Goal: Information Seeking & Learning: Learn about a topic

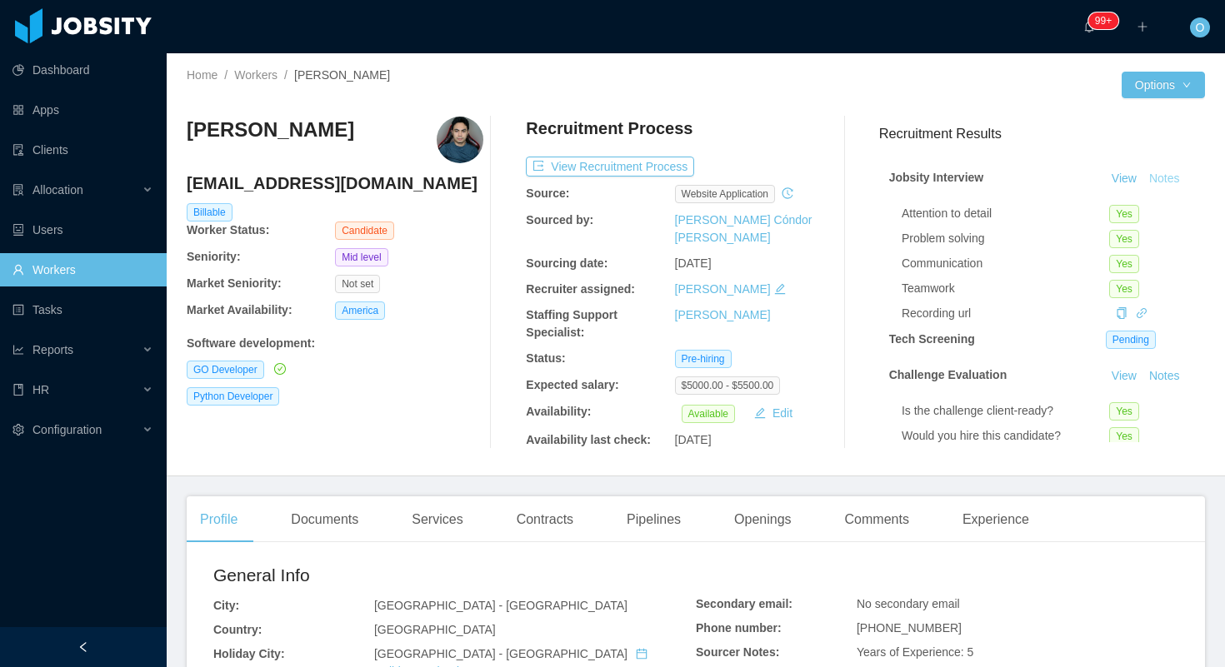
scroll to position [127, 0]
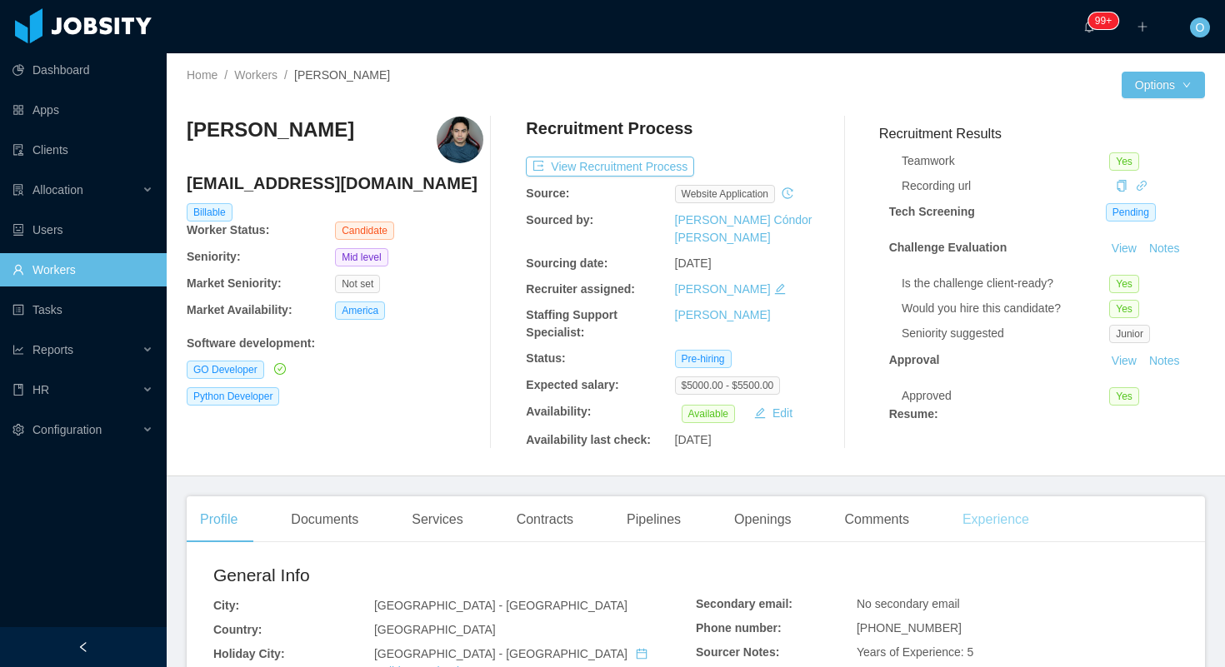
click at [991, 516] on div "Experience" at bounding box center [995, 520] width 93 height 47
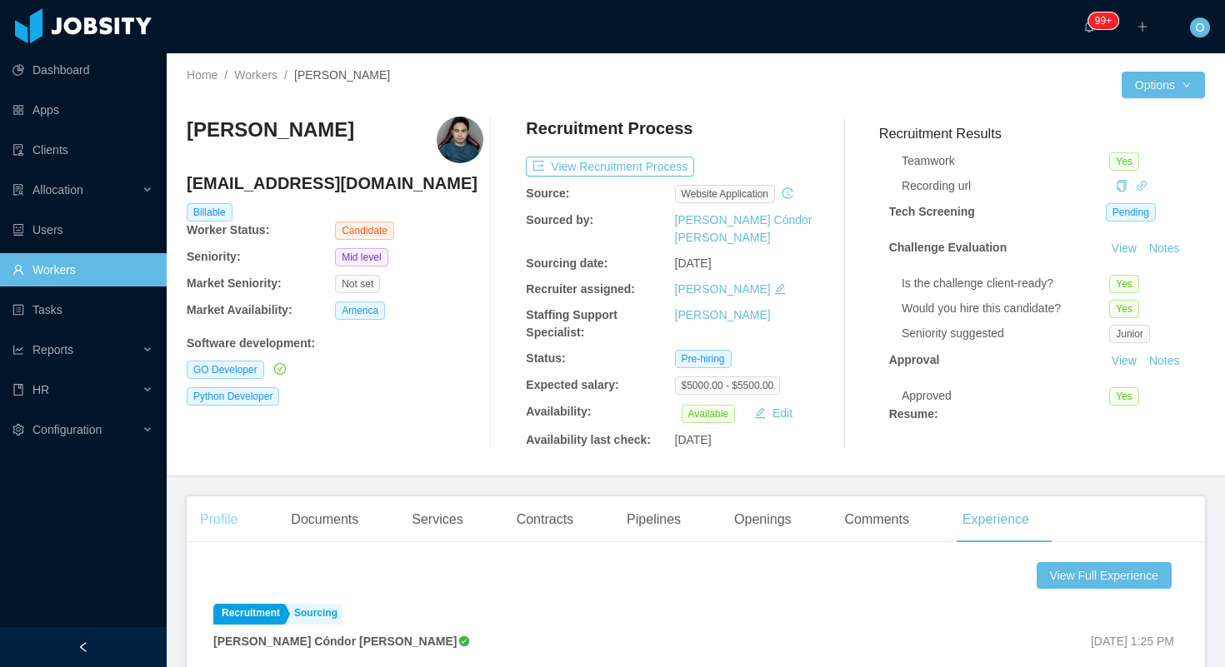
click at [238, 502] on div "Profile" at bounding box center [219, 520] width 64 height 47
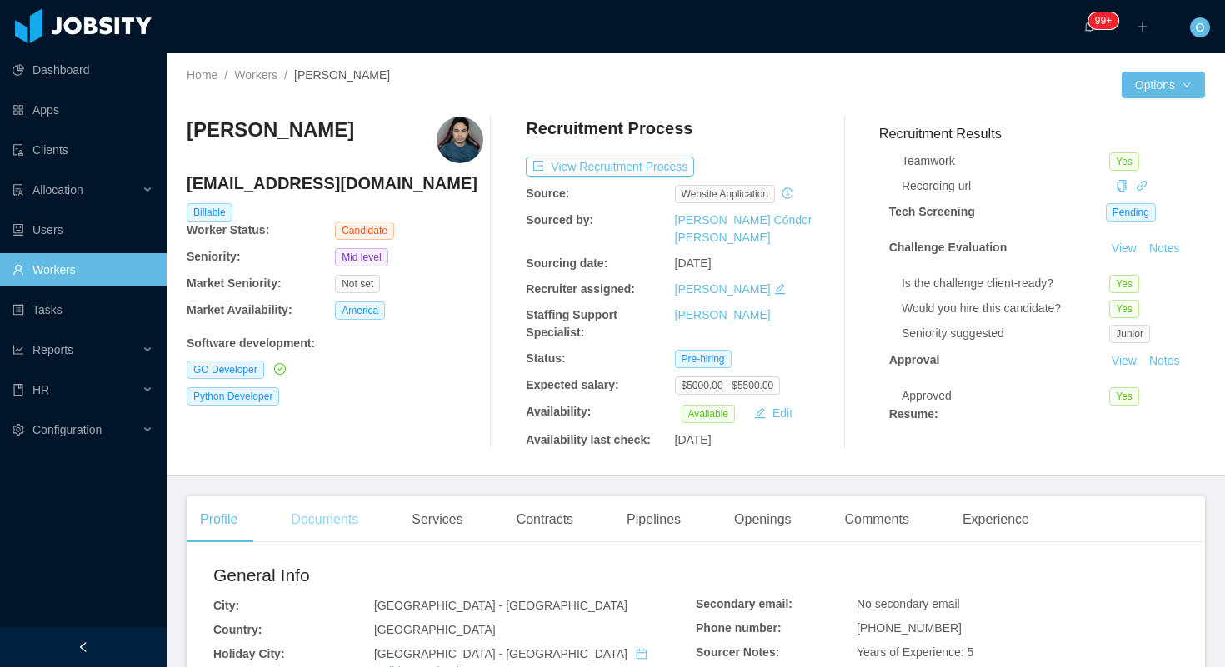
click at [343, 512] on div "Documents" at bounding box center [324, 520] width 94 height 47
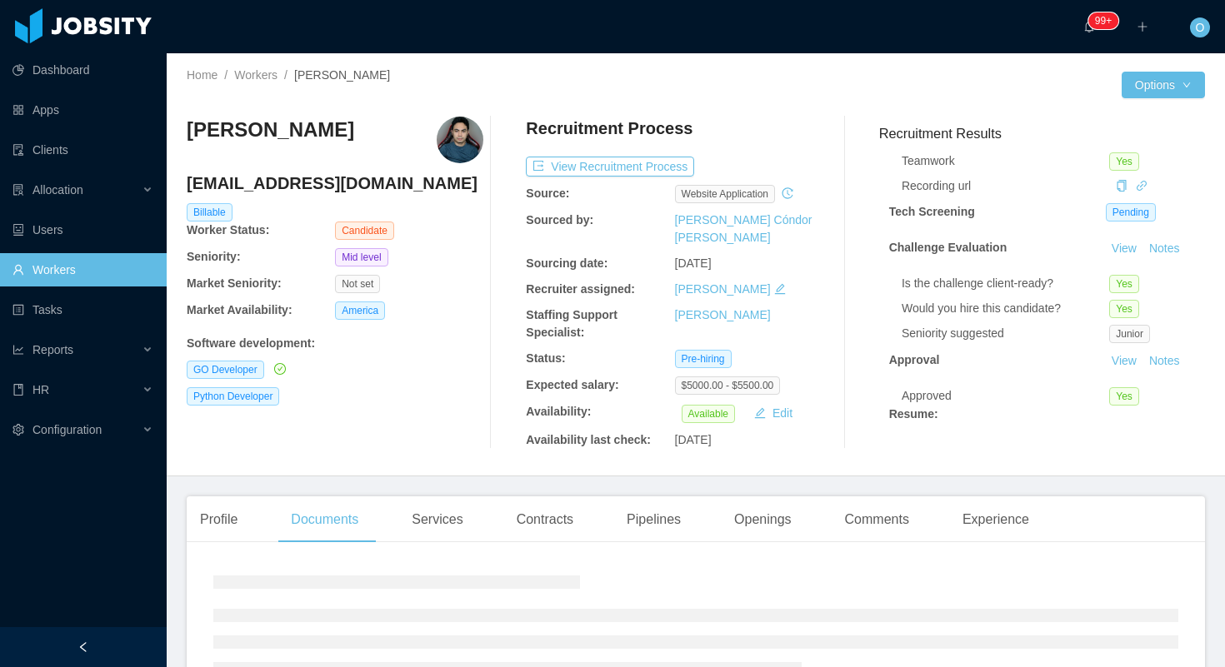
scroll to position [141, 0]
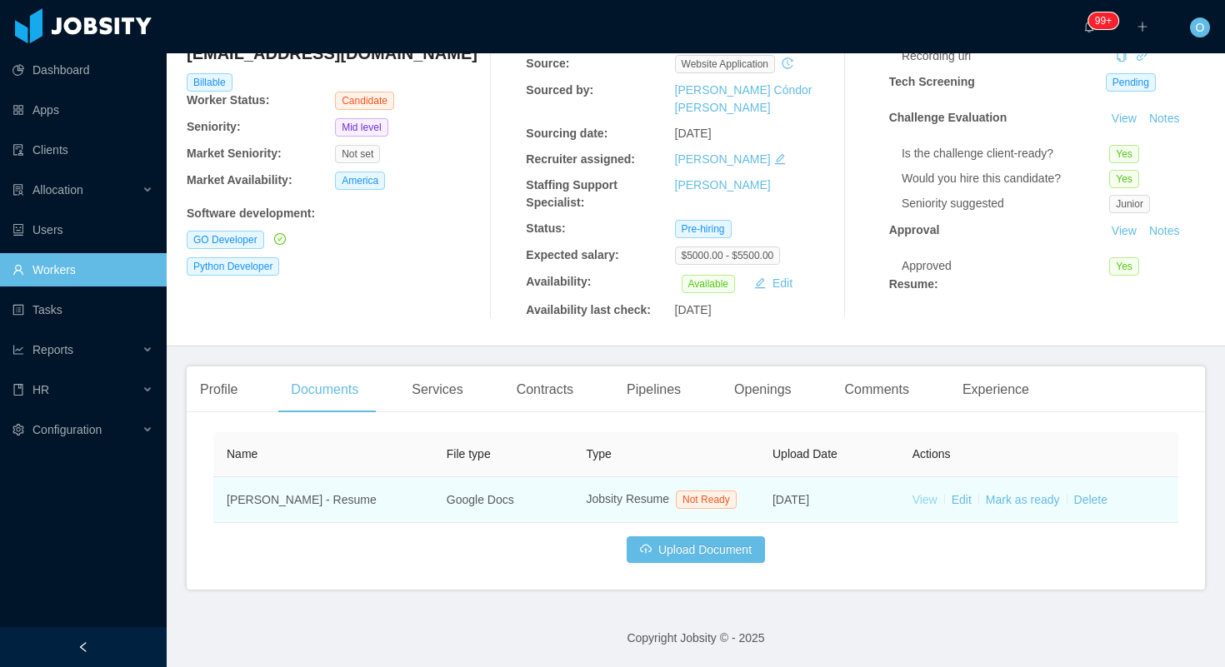
click at [921, 493] on link "View" at bounding box center [924, 499] width 25 height 13
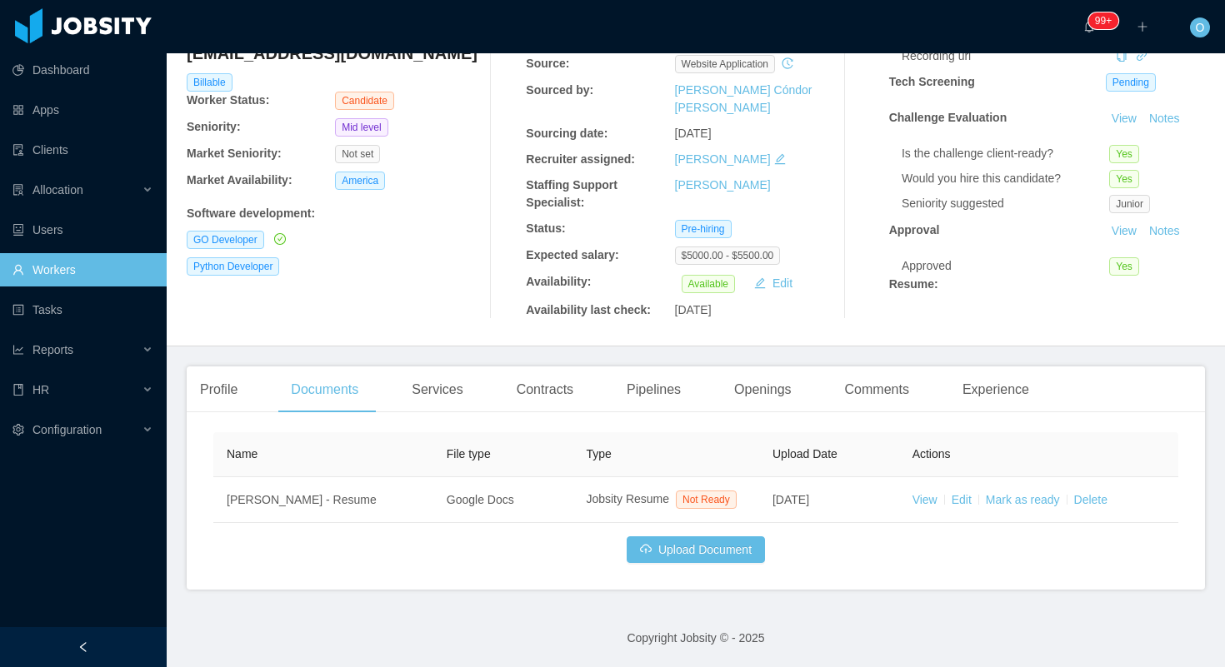
scroll to position [0, 0]
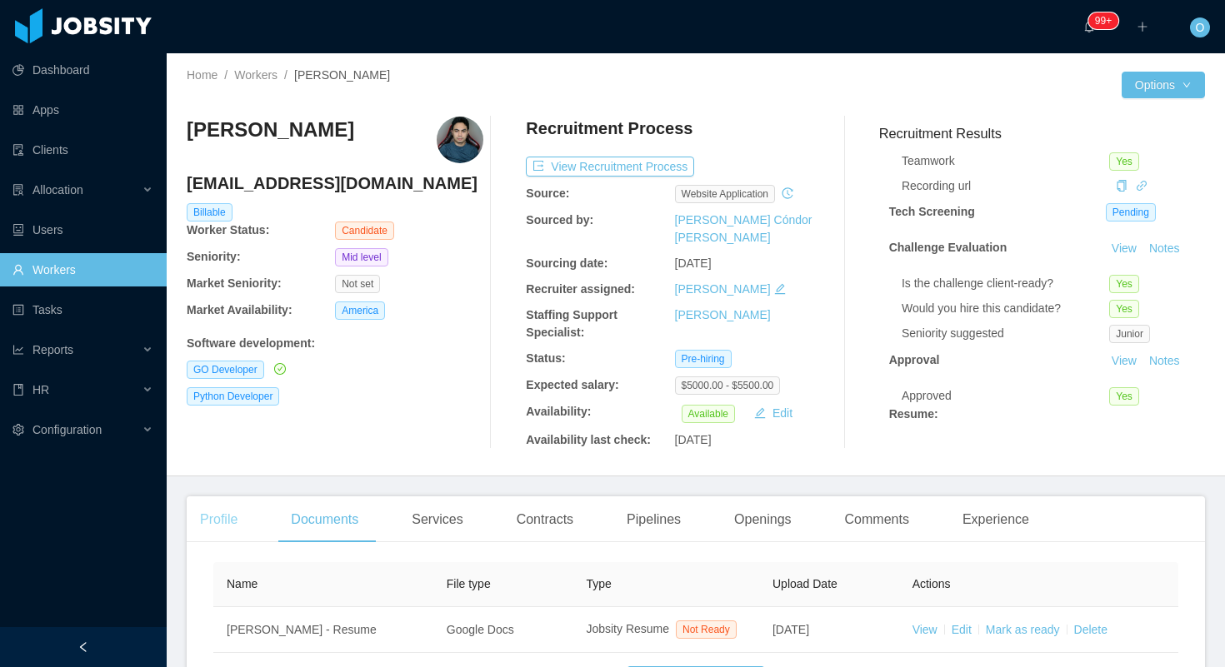
click at [241, 512] on div "Profile" at bounding box center [219, 520] width 64 height 47
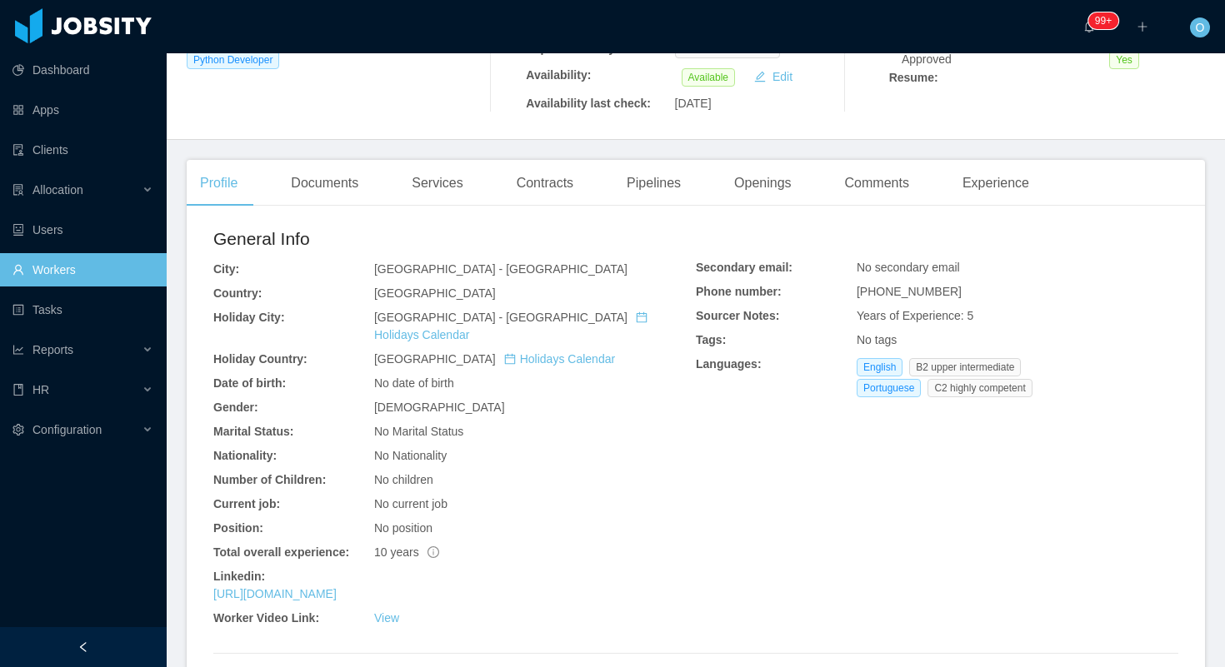
scroll to position [846, 0]
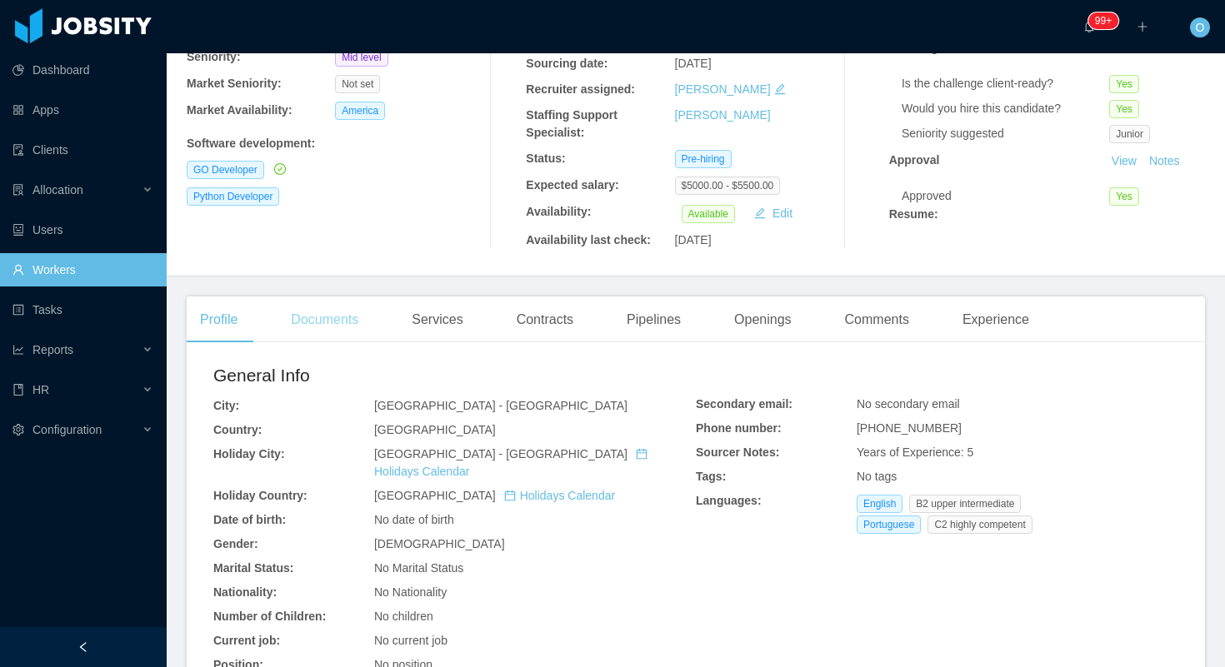
click at [324, 314] on div "Documents" at bounding box center [324, 320] width 94 height 47
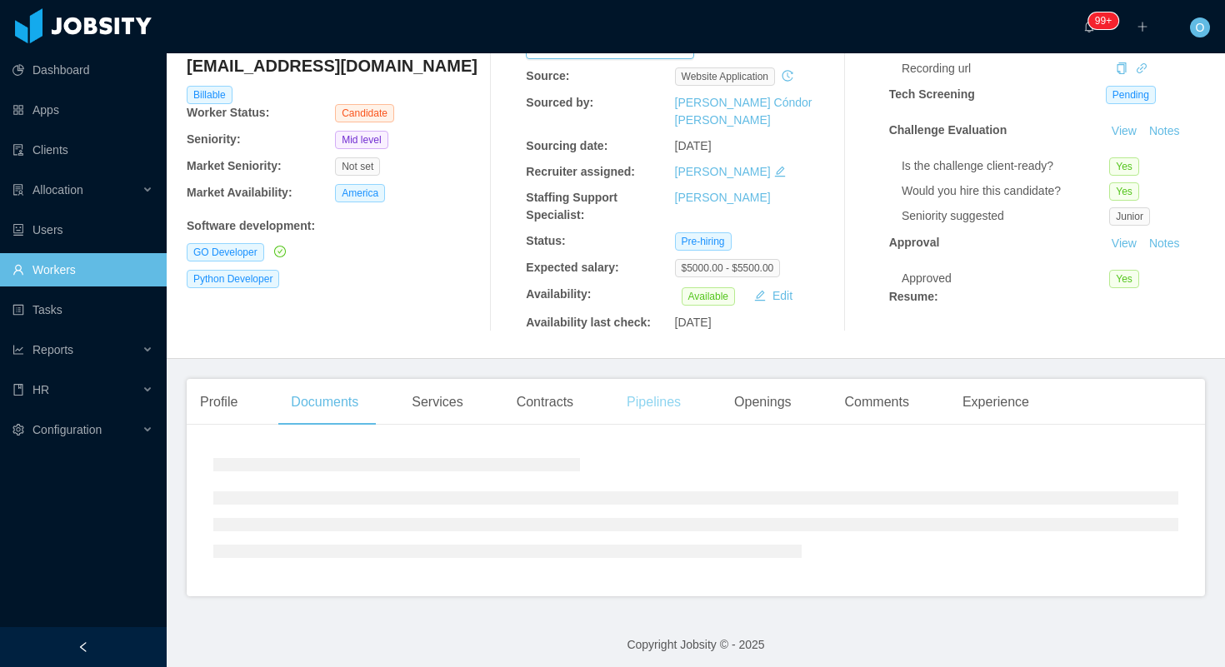
scroll to position [141, 0]
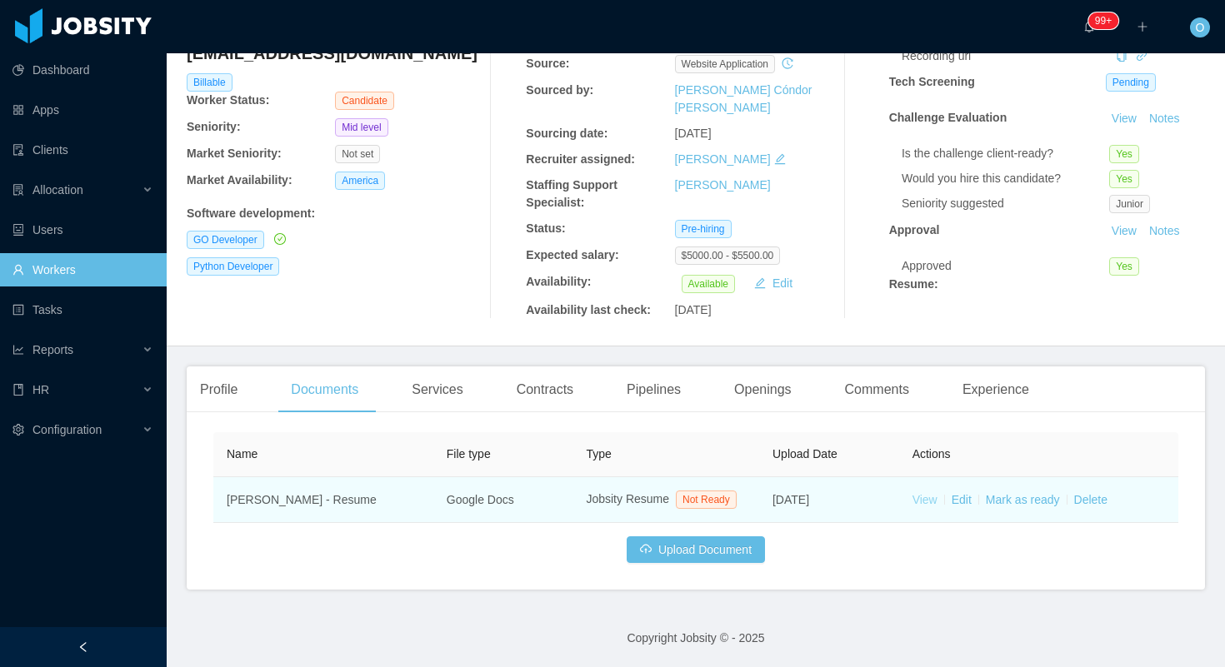
click at [920, 493] on link "View" at bounding box center [924, 499] width 25 height 13
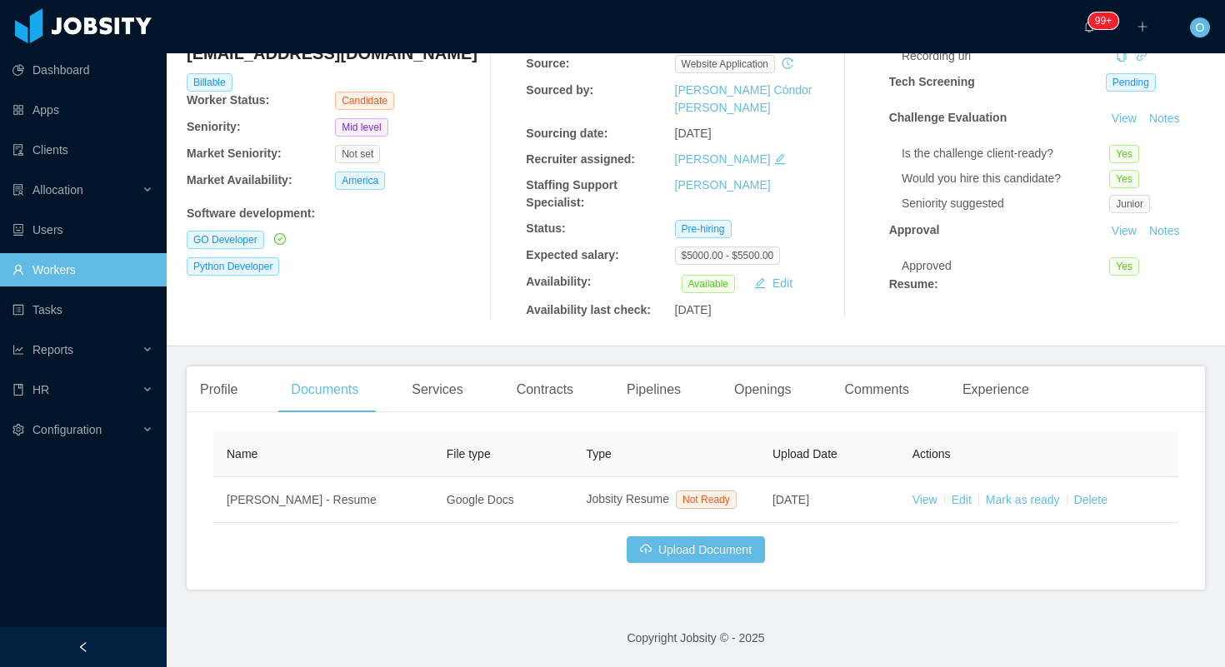
scroll to position [0, 0]
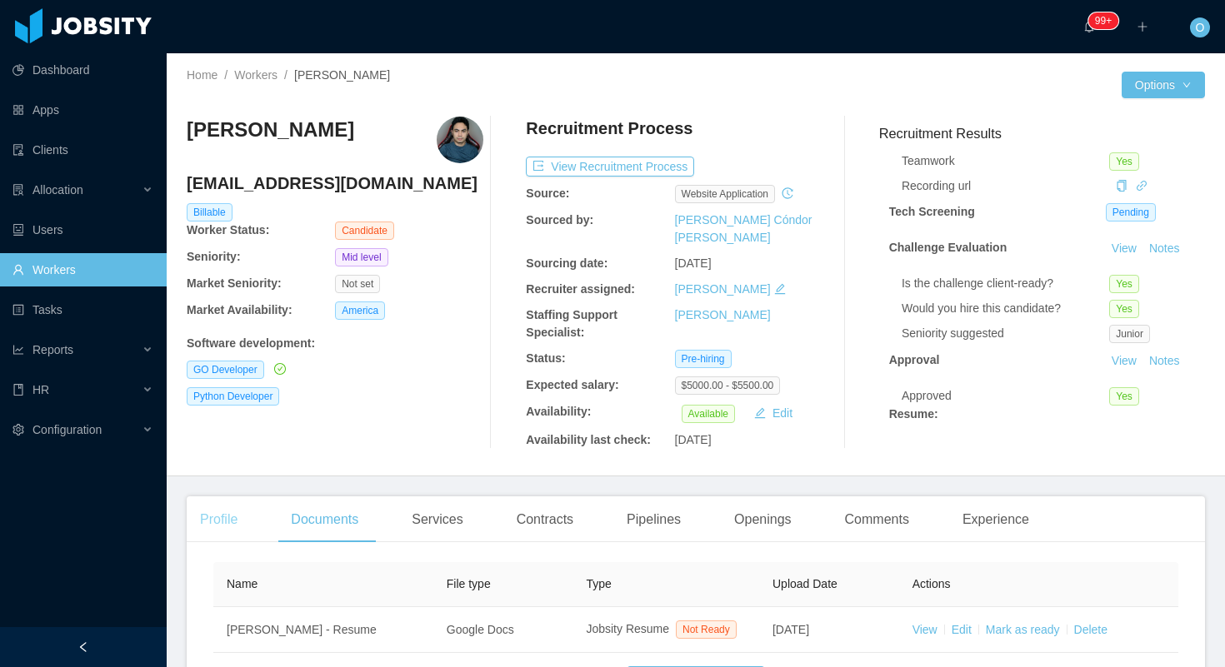
click at [227, 520] on div "Profile" at bounding box center [219, 520] width 64 height 47
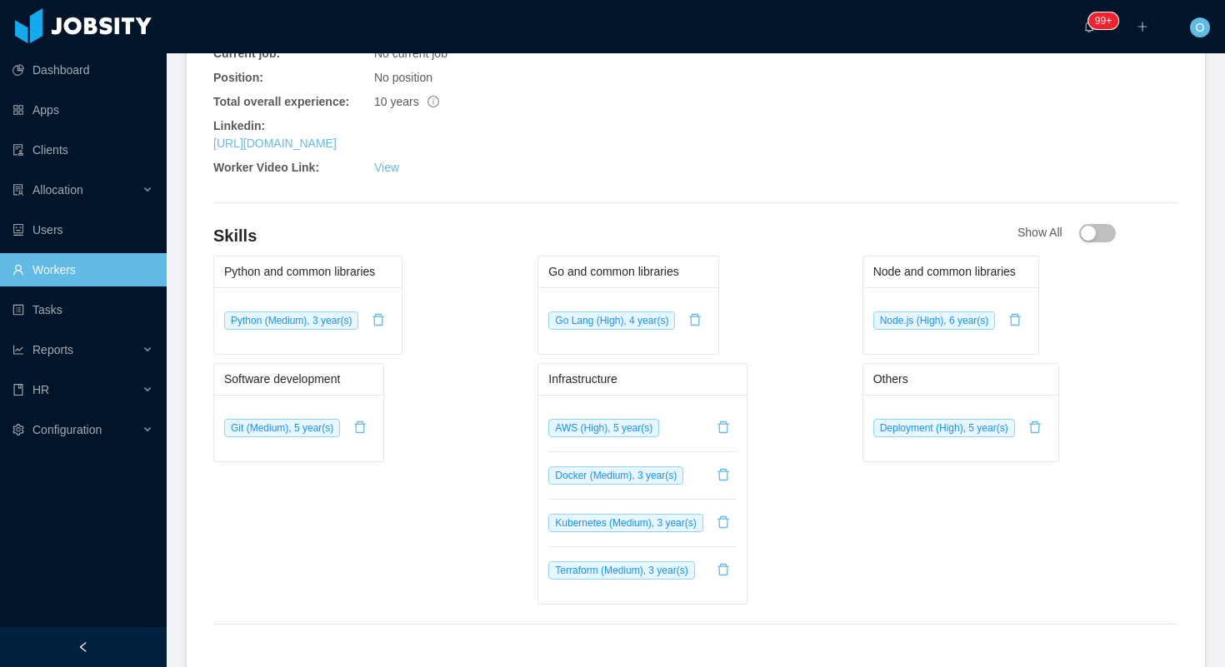
scroll to position [789, 0]
click at [337, 135] on link "https://www.linkedin.com/in/jhonatanrsantos" at bounding box center [274, 141] width 123 height 13
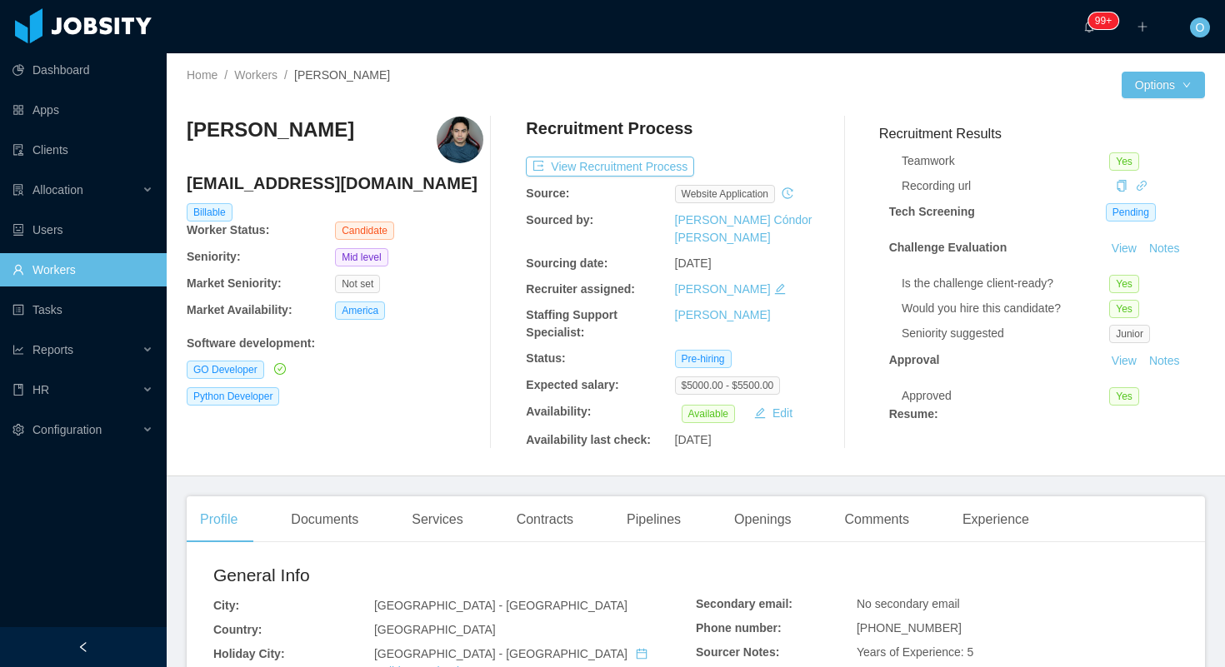
scroll to position [0, 0]
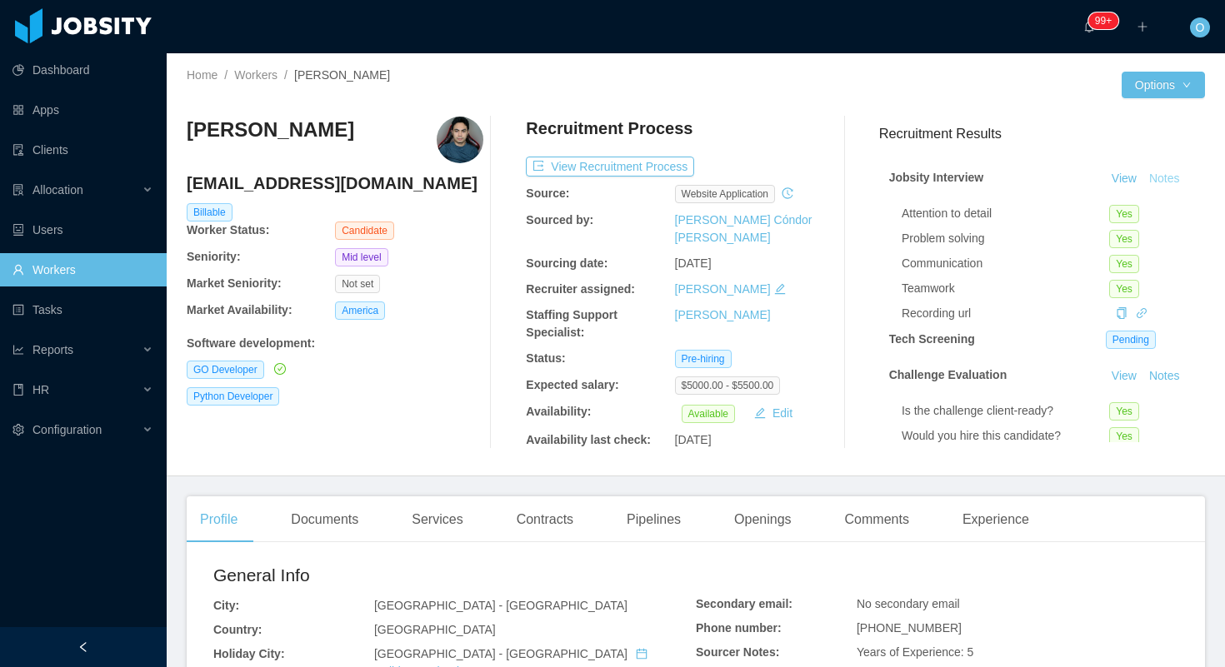
click at [1156, 177] on button "Notes" at bounding box center [1164, 179] width 44 height 20
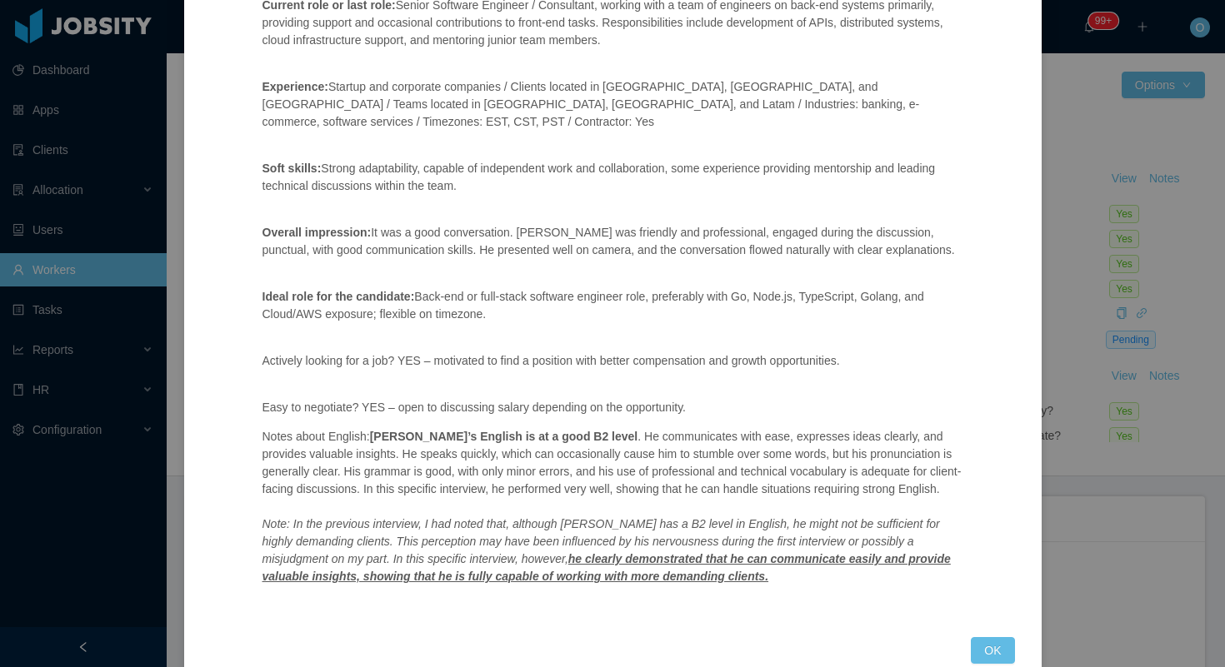
scroll to position [440, 0]
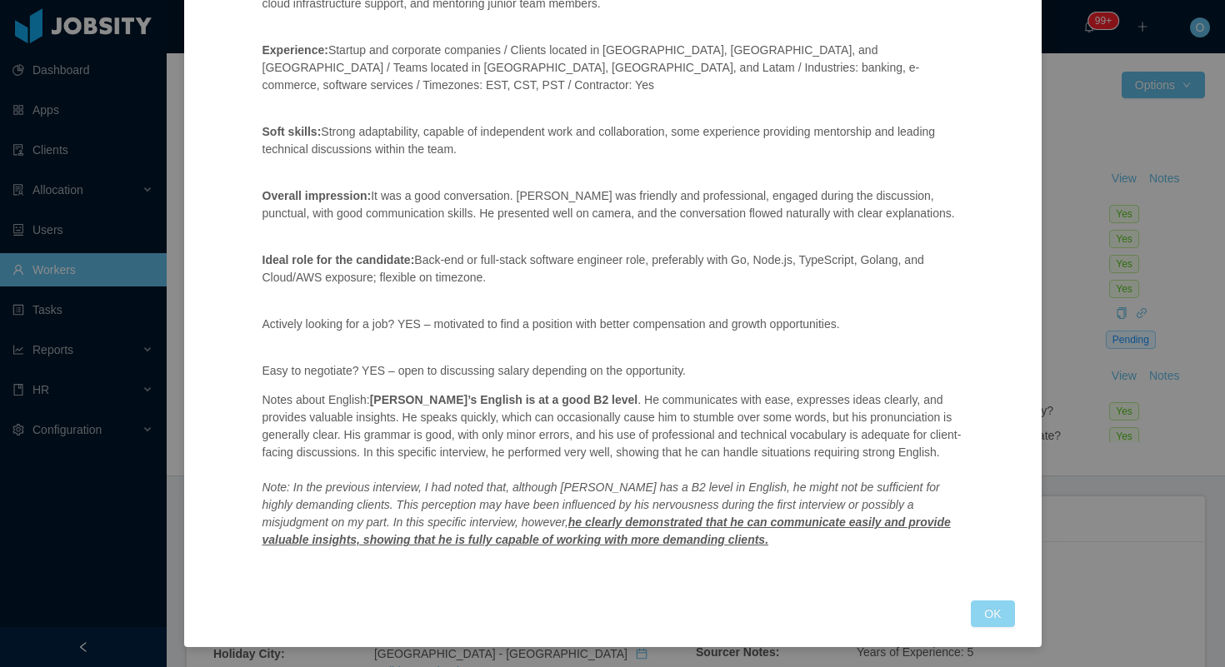
click at [983, 612] on button "OK" at bounding box center [992, 614] width 43 height 27
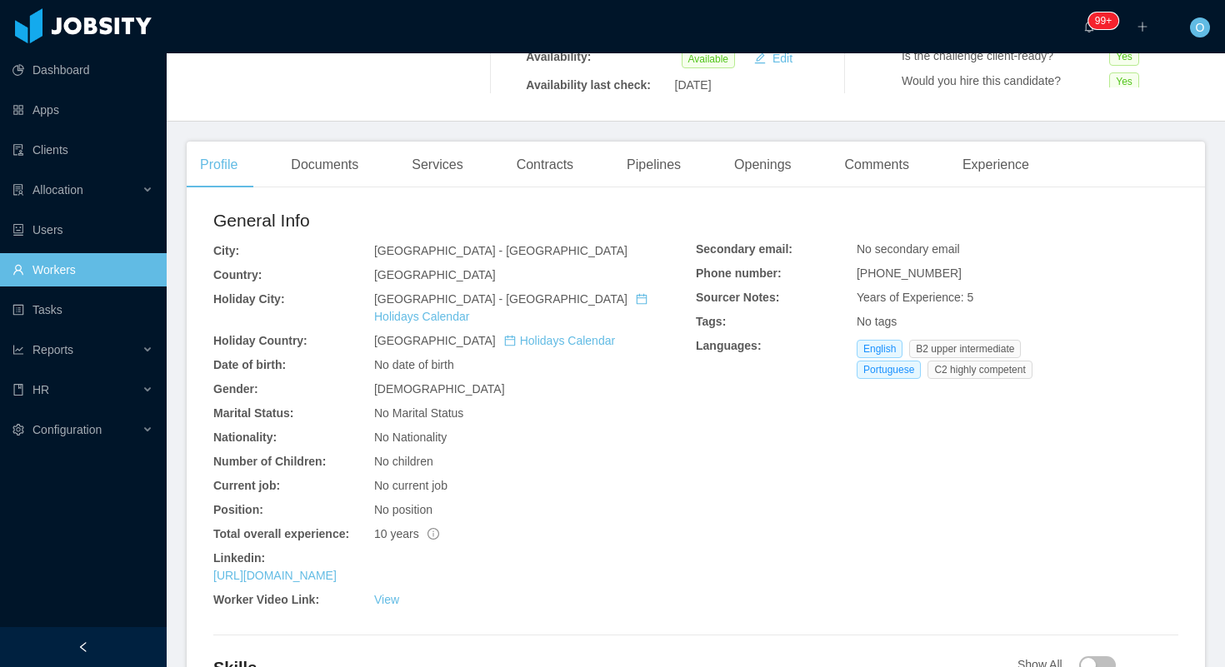
scroll to position [0, 0]
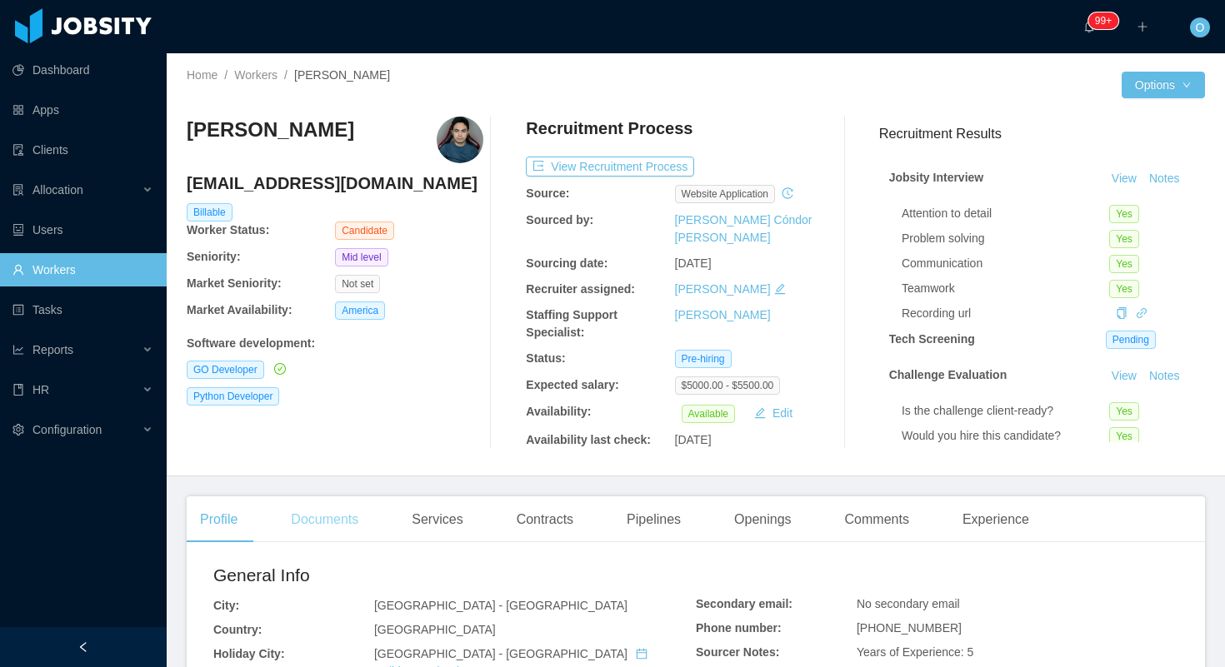
click at [344, 521] on div "Documents" at bounding box center [324, 520] width 94 height 47
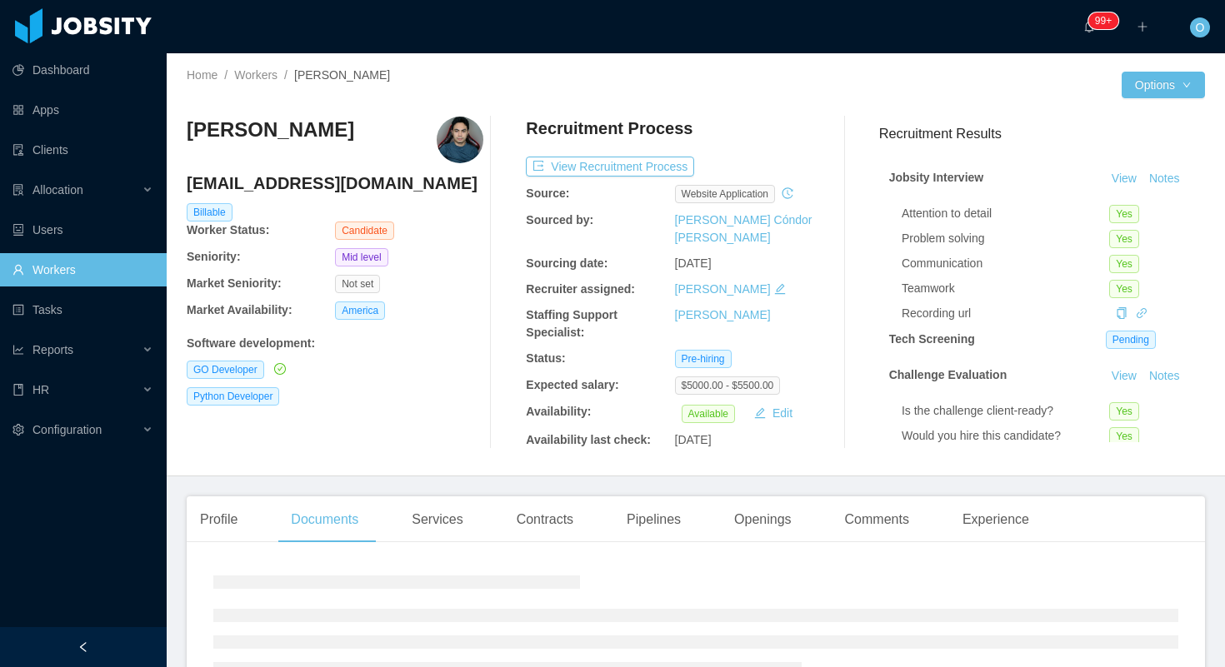
scroll to position [117, 0]
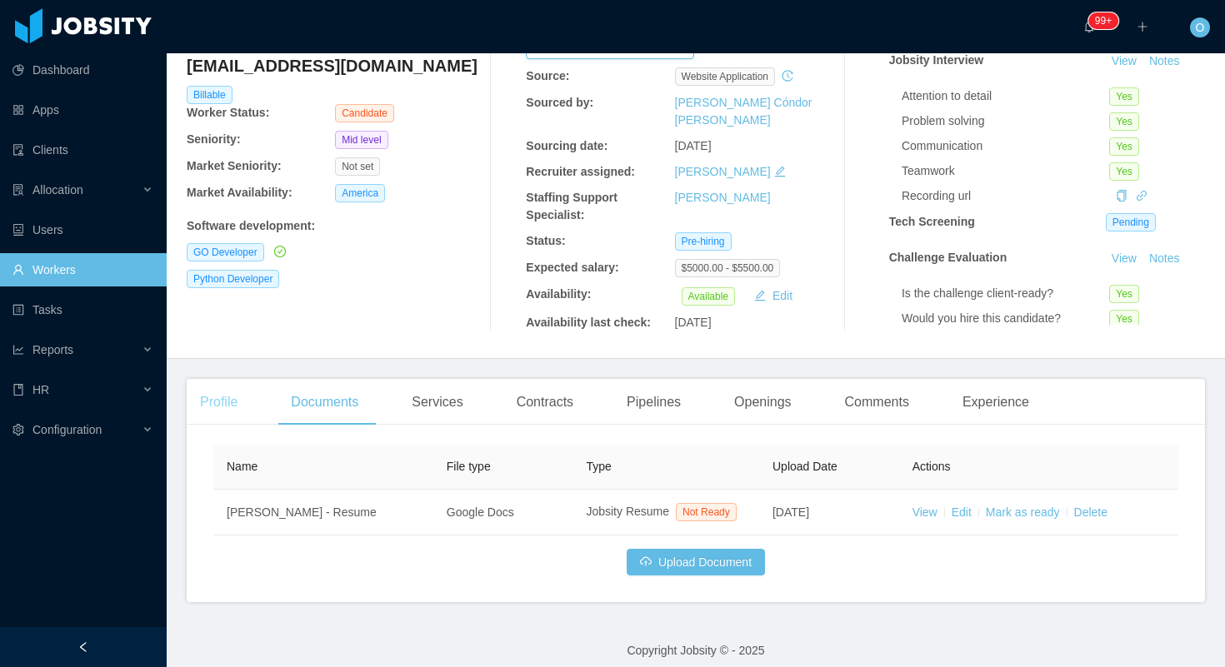
click at [219, 392] on div "Profile" at bounding box center [219, 402] width 64 height 47
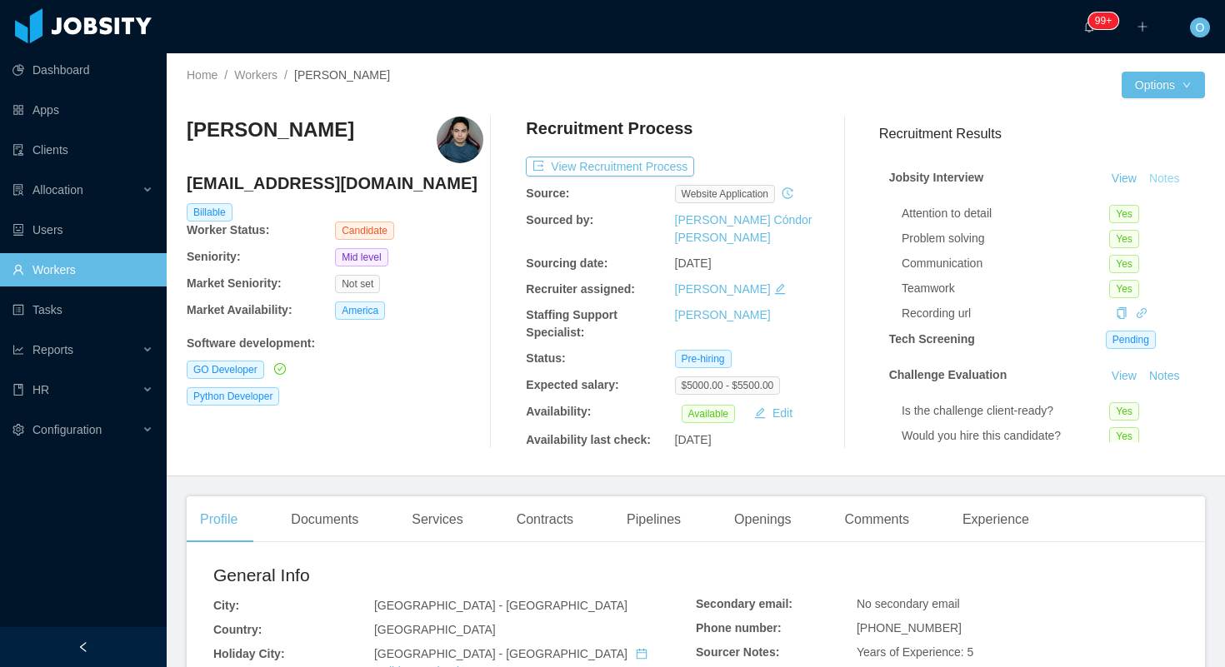
click at [1170, 176] on button "Notes" at bounding box center [1164, 179] width 44 height 20
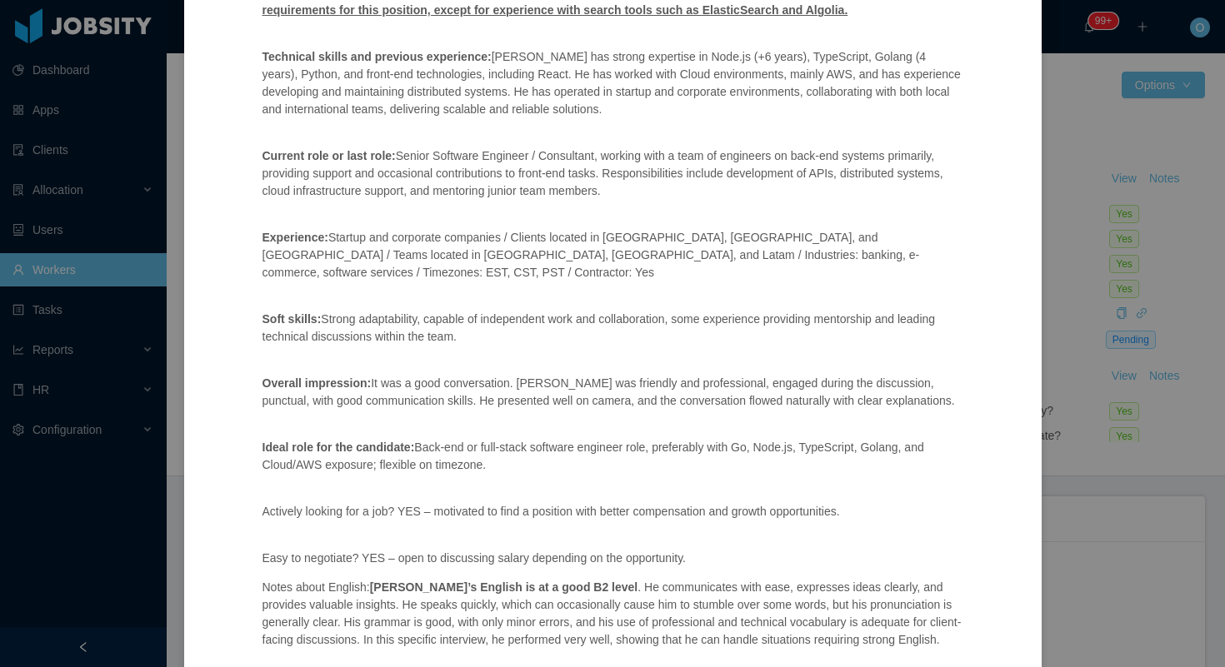
scroll to position [440, 0]
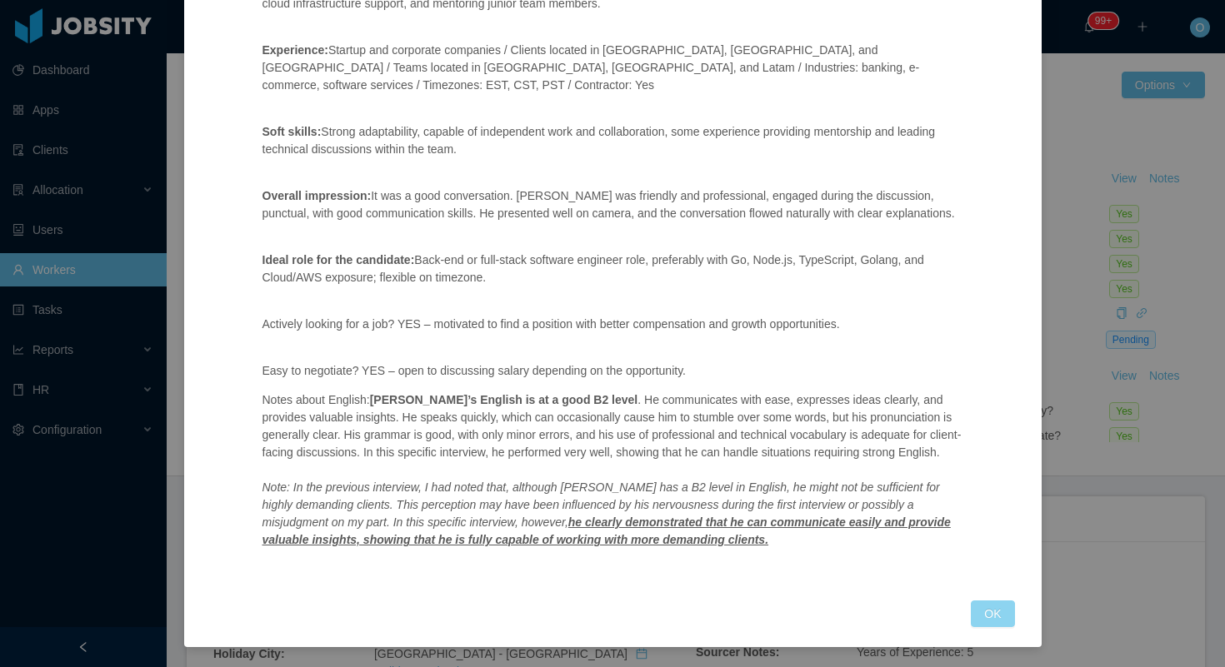
click at [987, 609] on button "OK" at bounding box center [992, 614] width 43 height 27
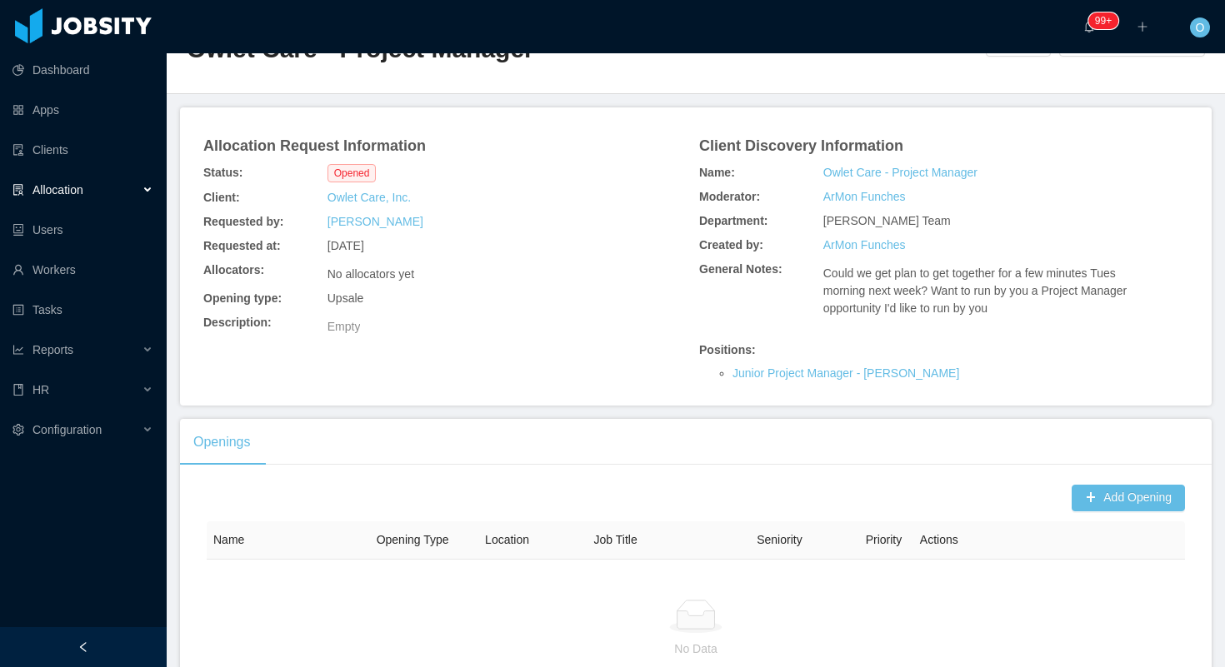
scroll to position [54, 0]
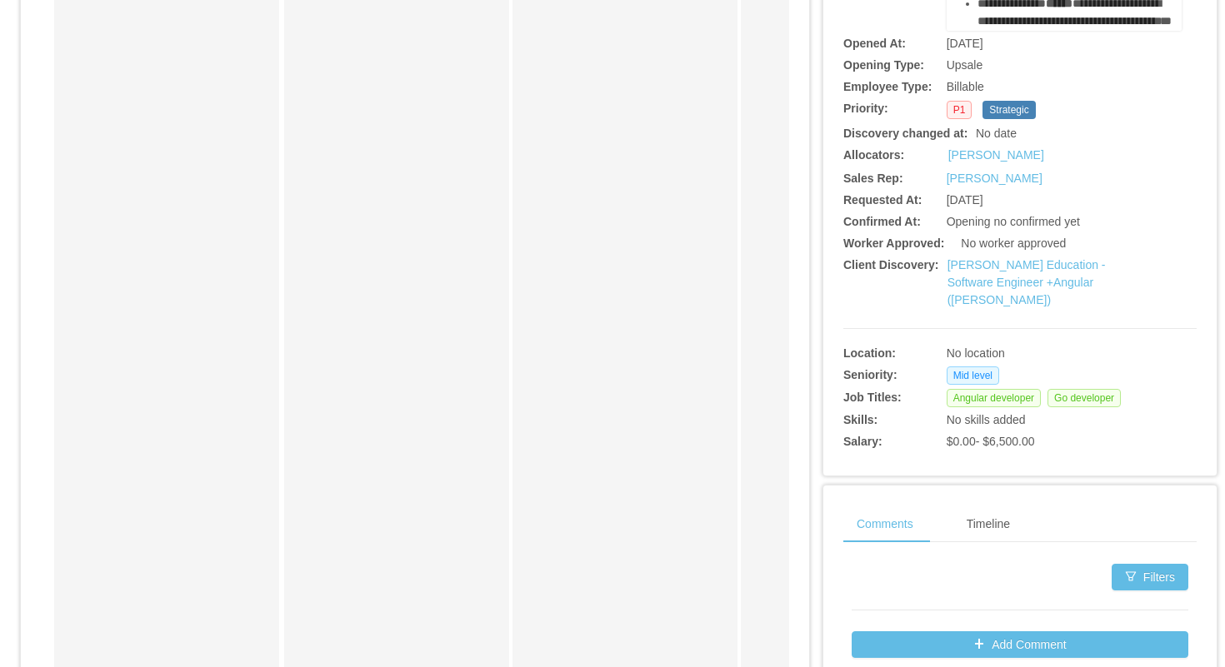
scroll to position [355, 0]
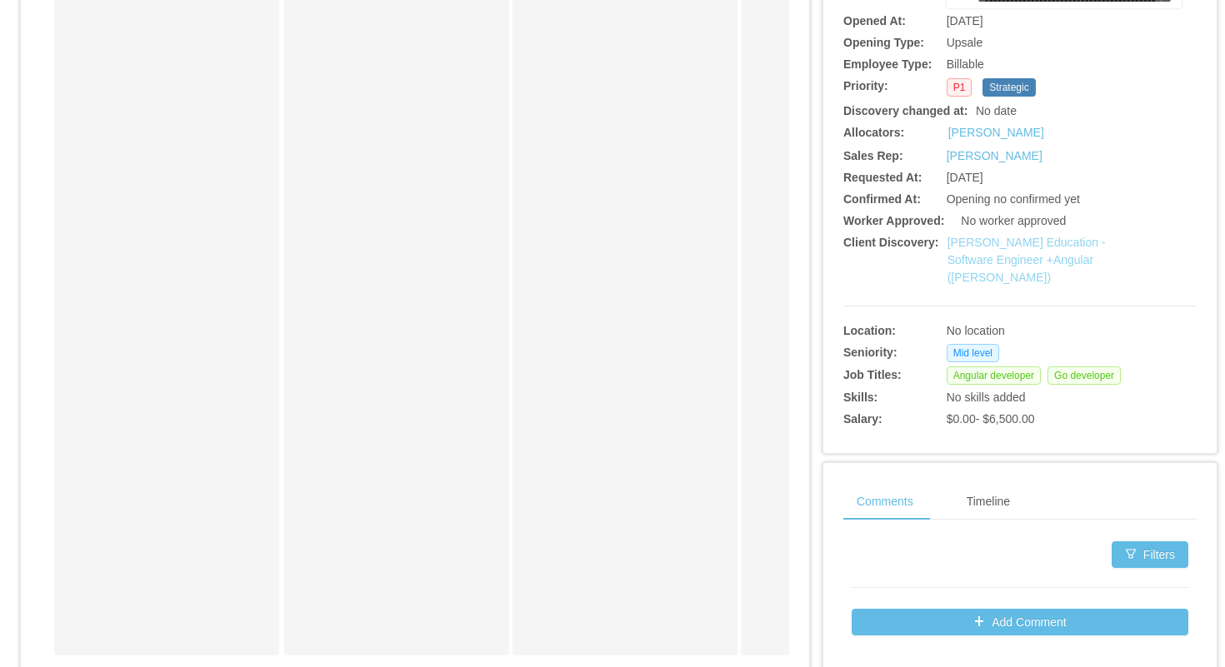
click at [992, 241] on link "[PERSON_NAME] Education - Software Engineer +Angular ([PERSON_NAME])" at bounding box center [1026, 260] width 158 height 48
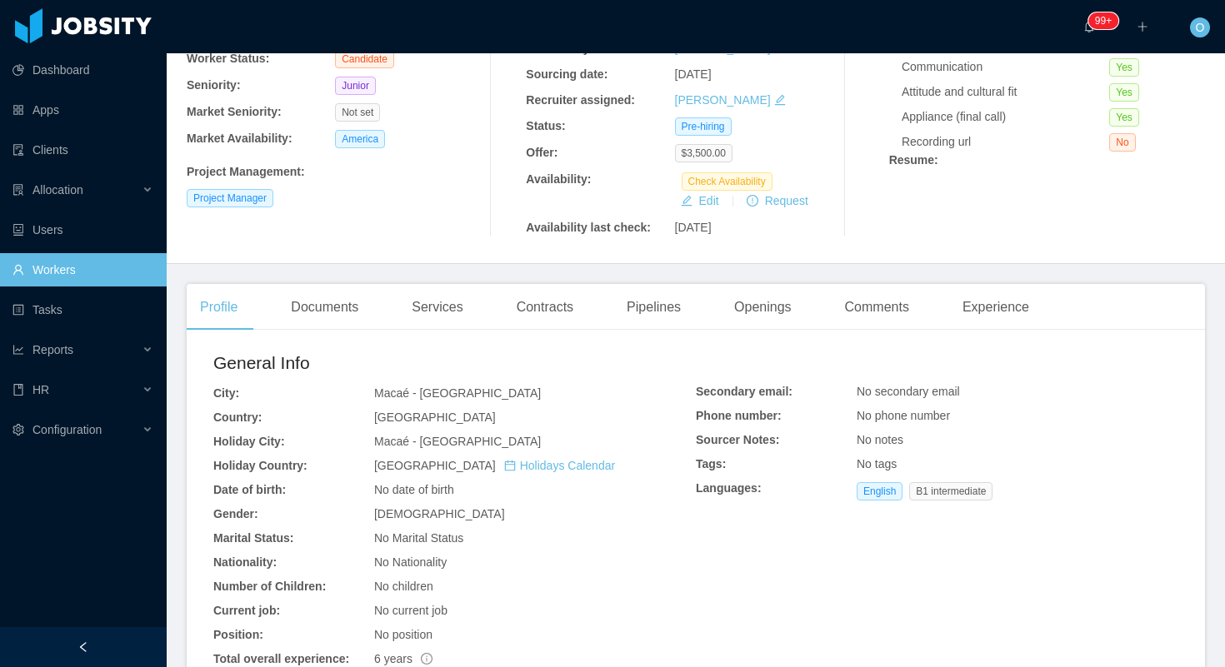
scroll to position [291, 0]
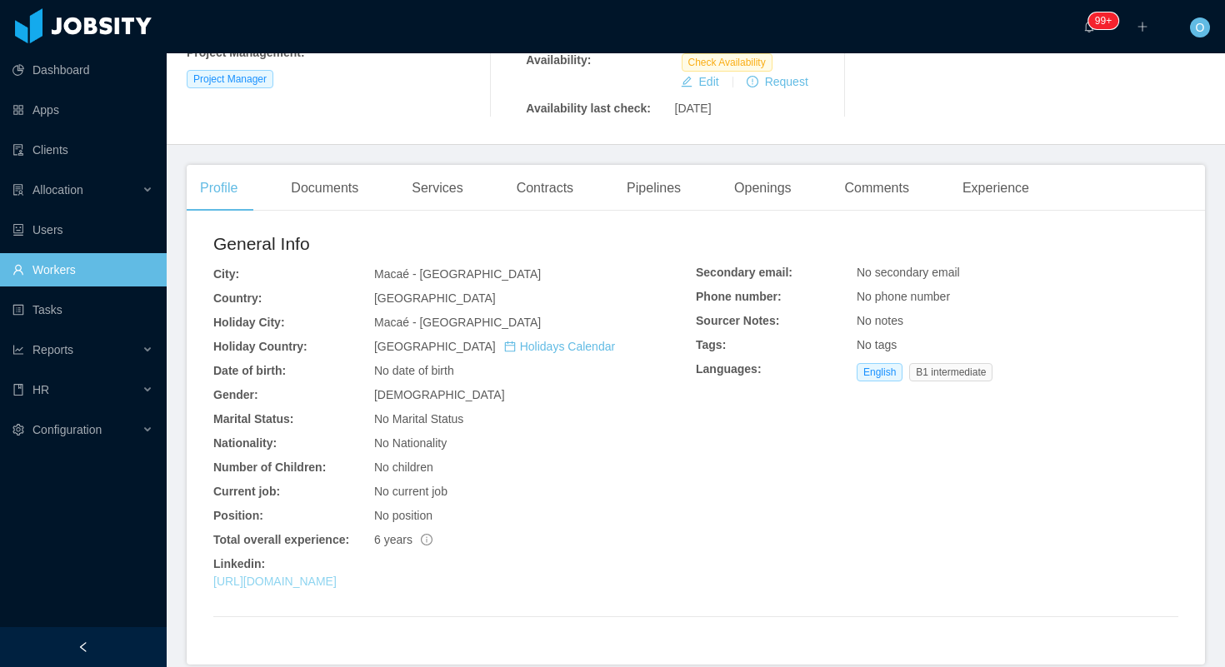
click at [337, 586] on link "https://www.linkedin.com/in/manoela-damasceno/" at bounding box center [274, 581] width 123 height 13
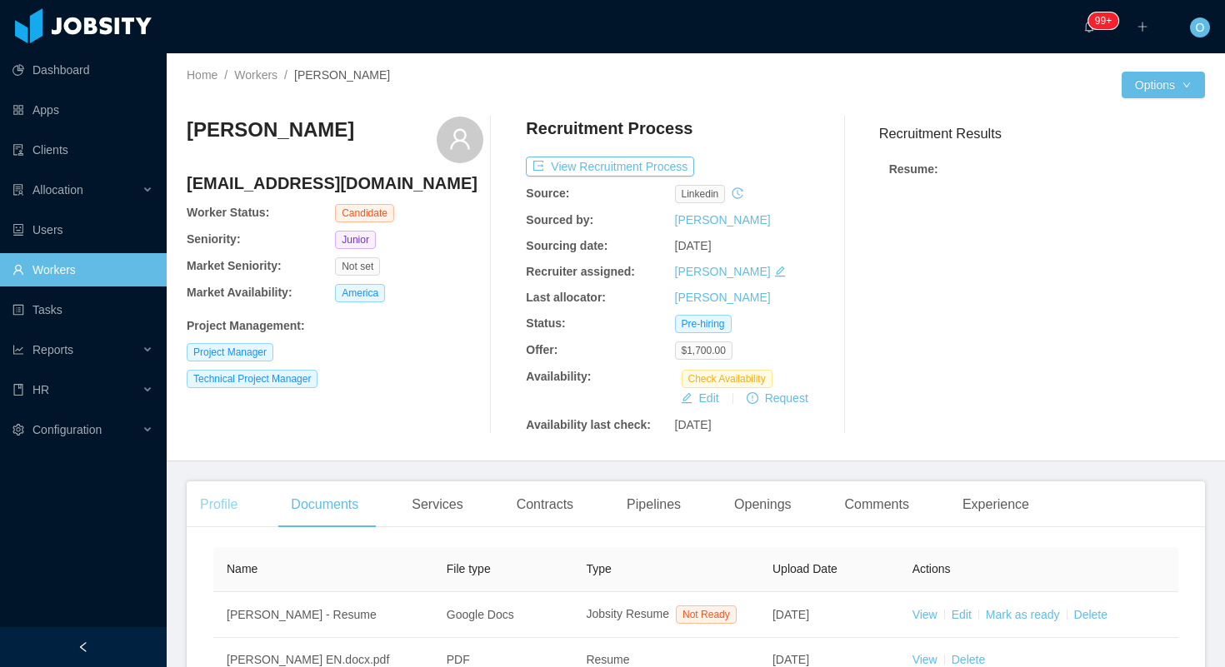
click at [210, 500] on div "Profile" at bounding box center [219, 505] width 64 height 47
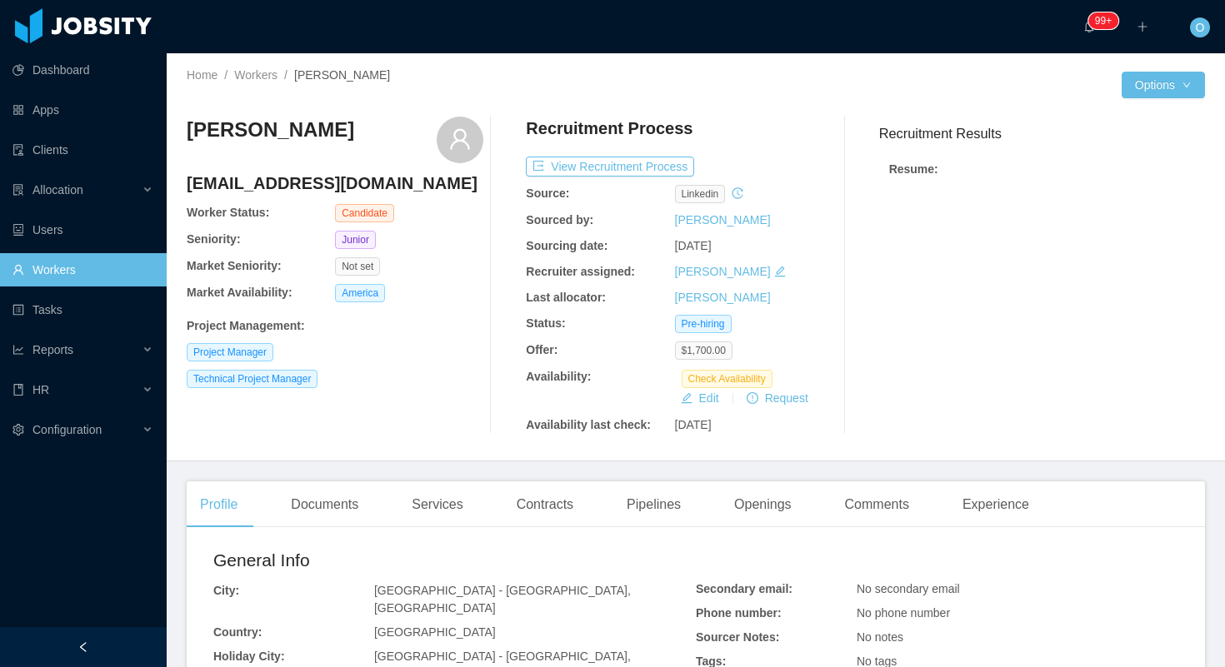
scroll to position [624, 0]
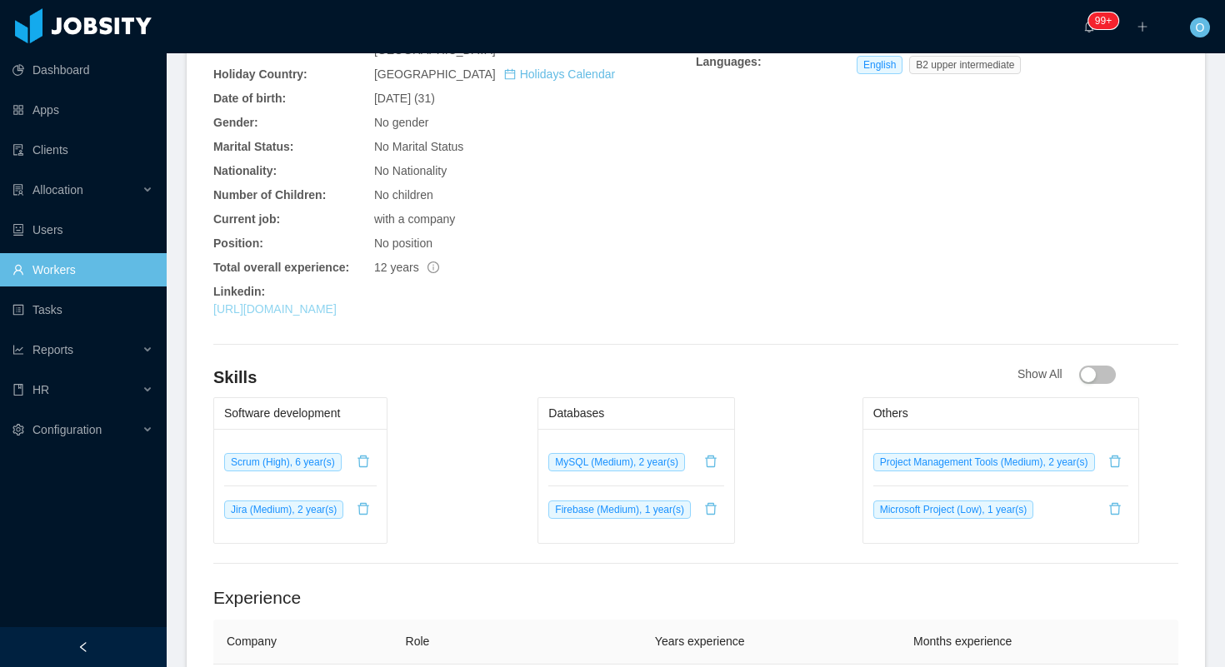
click at [337, 302] on link "https://www.linkedin.com/in/julianhenriquez/" at bounding box center [274, 308] width 123 height 13
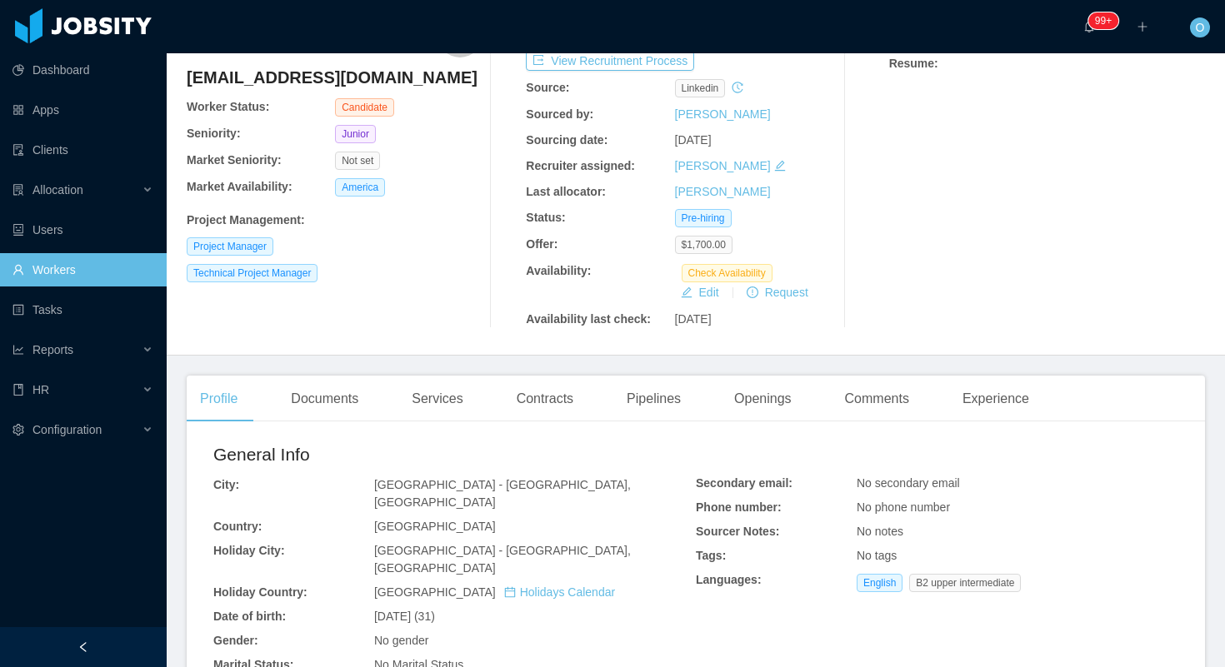
scroll to position [0, 0]
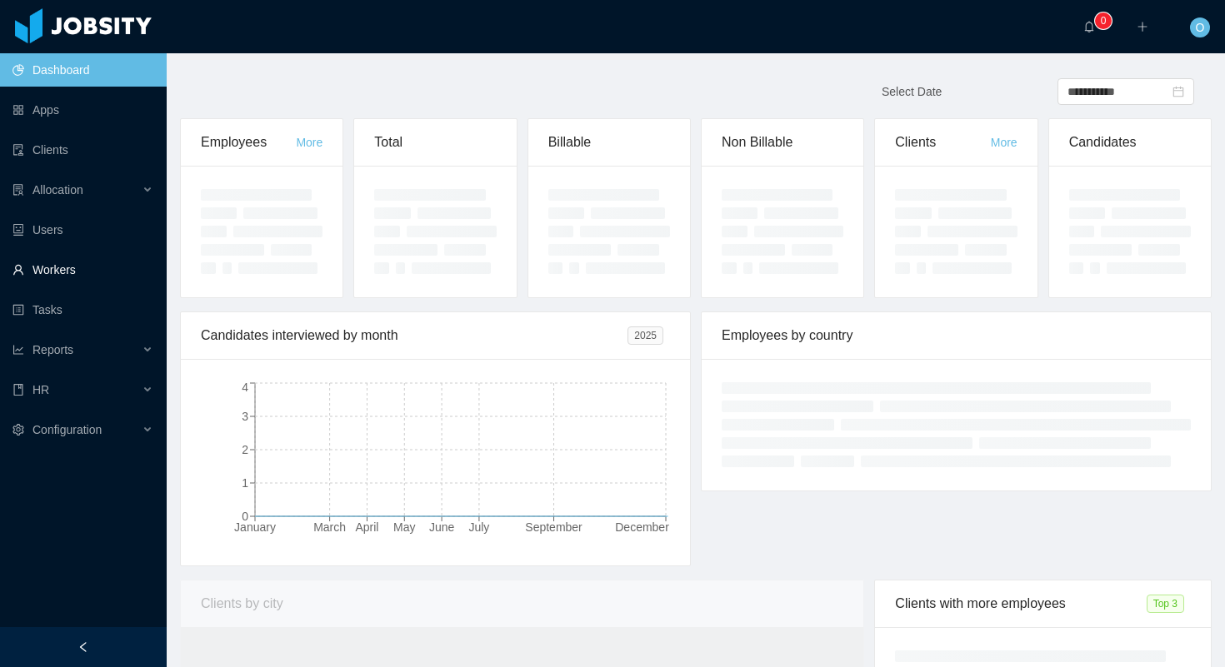
click at [93, 264] on link "Workers" at bounding box center [82, 269] width 141 height 33
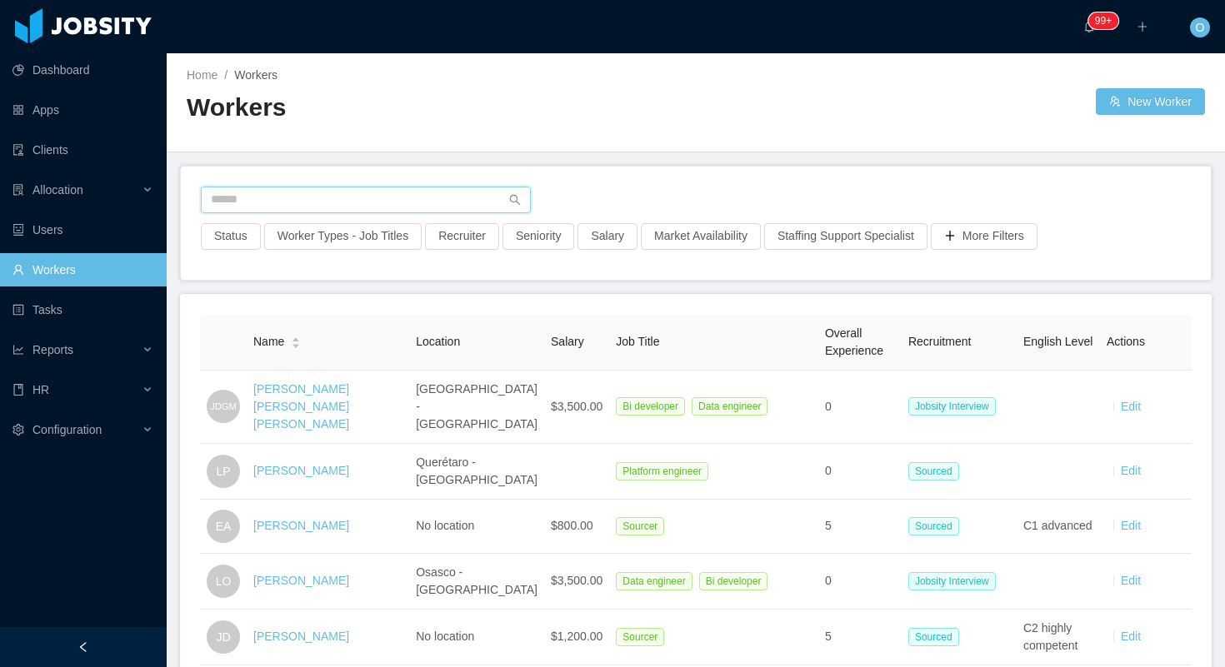
click at [305, 189] on input "text" at bounding box center [366, 200] width 330 height 27
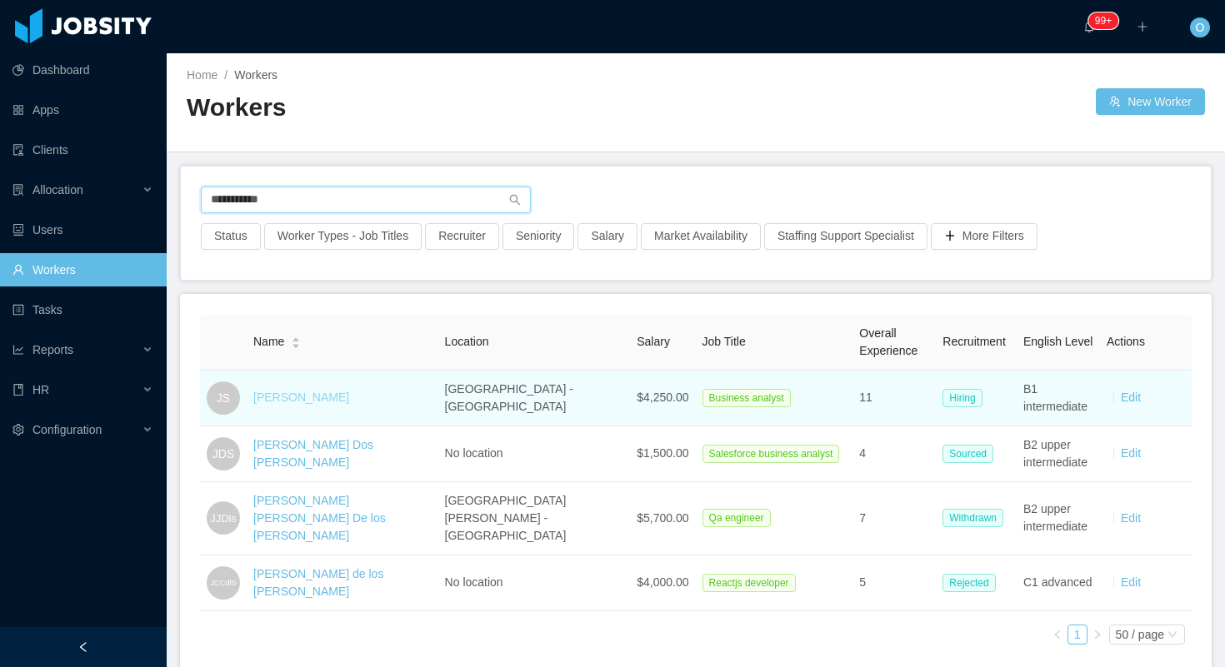
type input "**********"
click at [300, 398] on link "Juan Santos" at bounding box center [301, 397] width 96 height 13
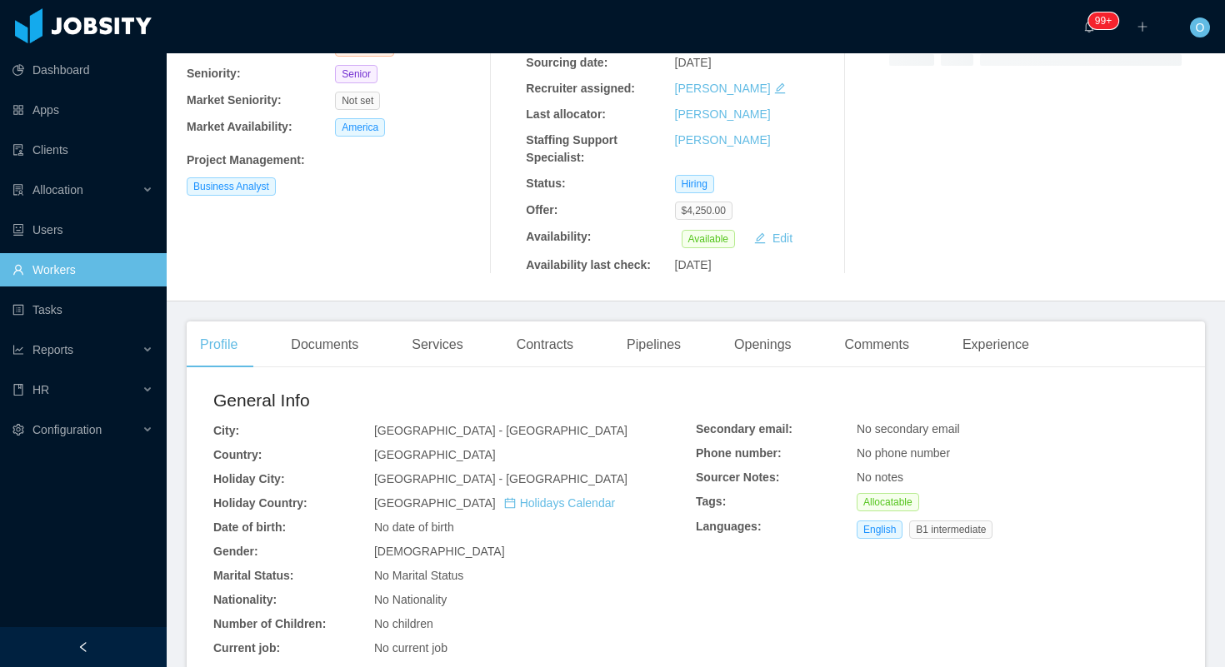
scroll to position [415, 0]
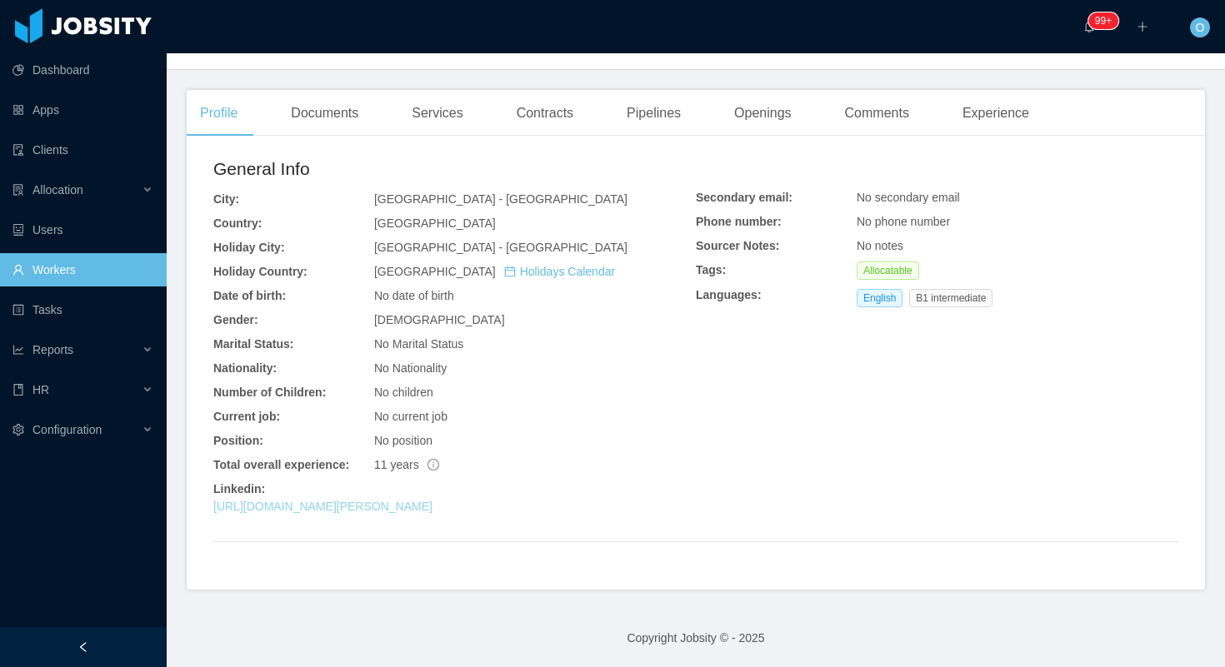
click at [362, 508] on link "https://co.linkedin.com/in/juan-diego-santos-soler-62a7a7aa" at bounding box center [322, 506] width 219 height 13
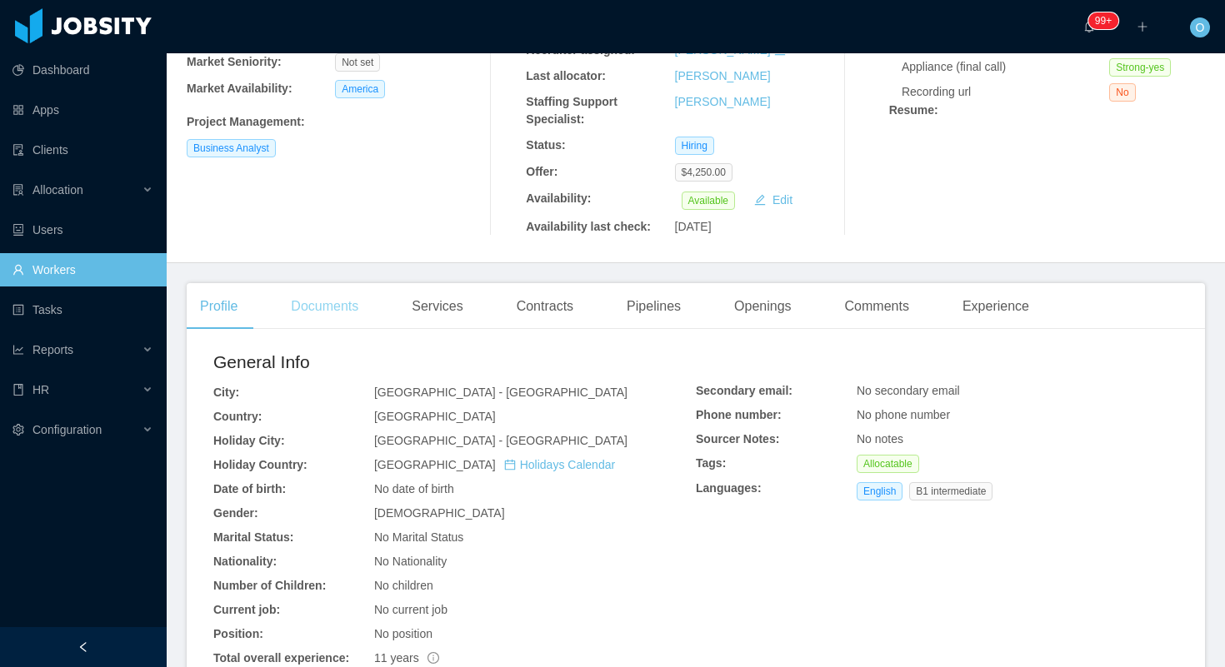
scroll to position [0, 0]
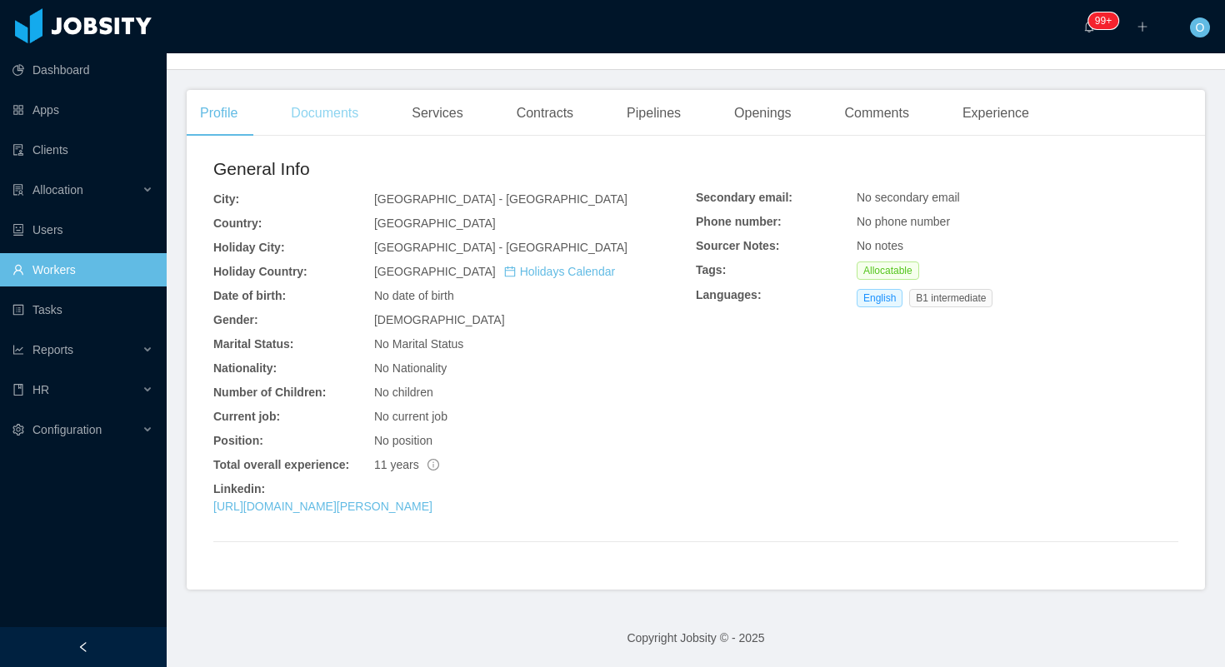
click at [302, 107] on div "Documents" at bounding box center [324, 113] width 94 height 47
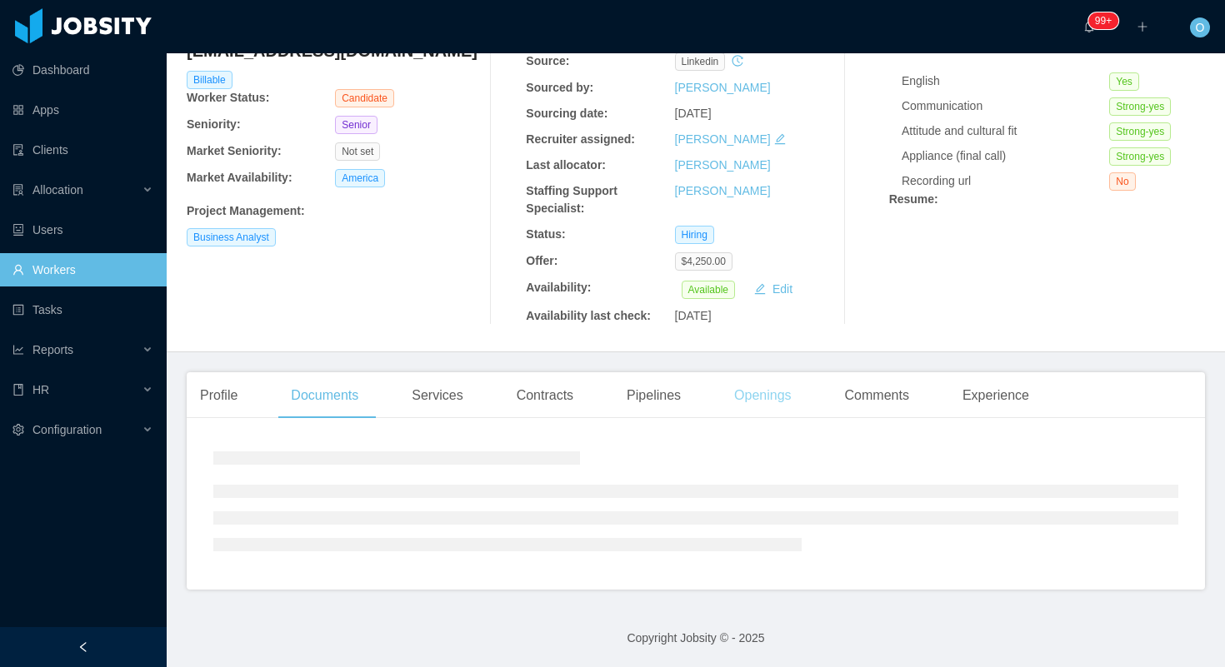
scroll to position [309, 0]
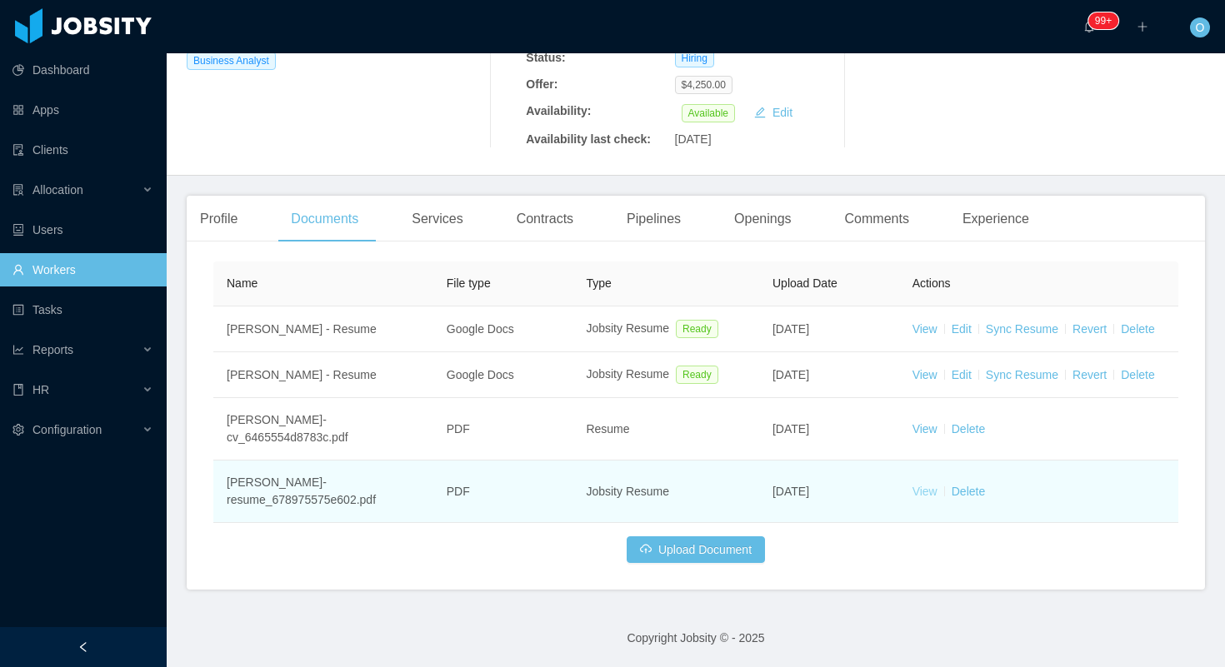
click at [924, 496] on link "View" at bounding box center [924, 491] width 25 height 13
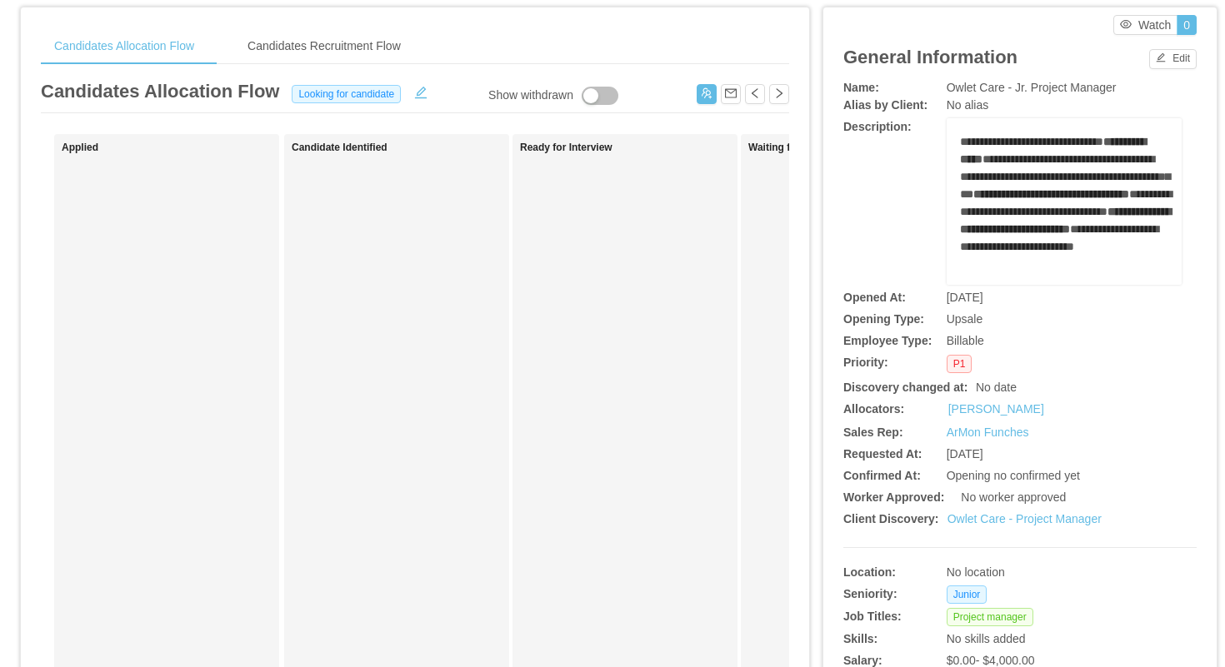
scroll to position [874, 0]
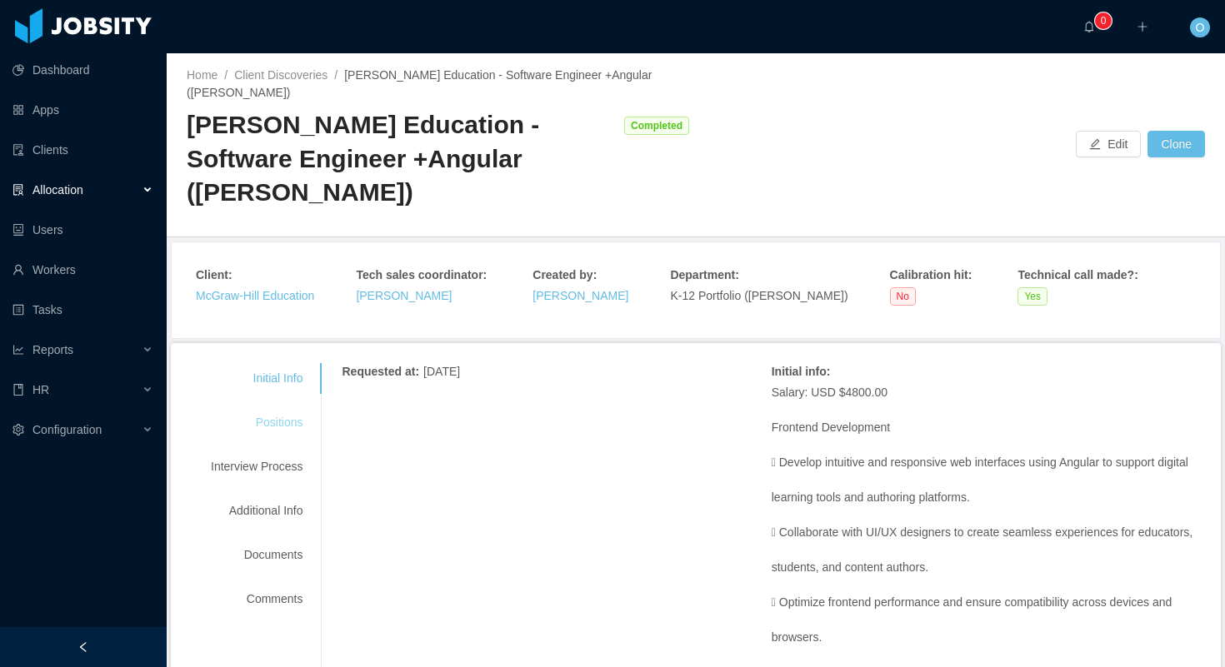
click at [239, 409] on div "Initial Info Positions Interview Process Additional Info Documents Comments" at bounding box center [257, 489] width 132 height 252
click at [270, 407] on div "Positions" at bounding box center [257, 422] width 132 height 31
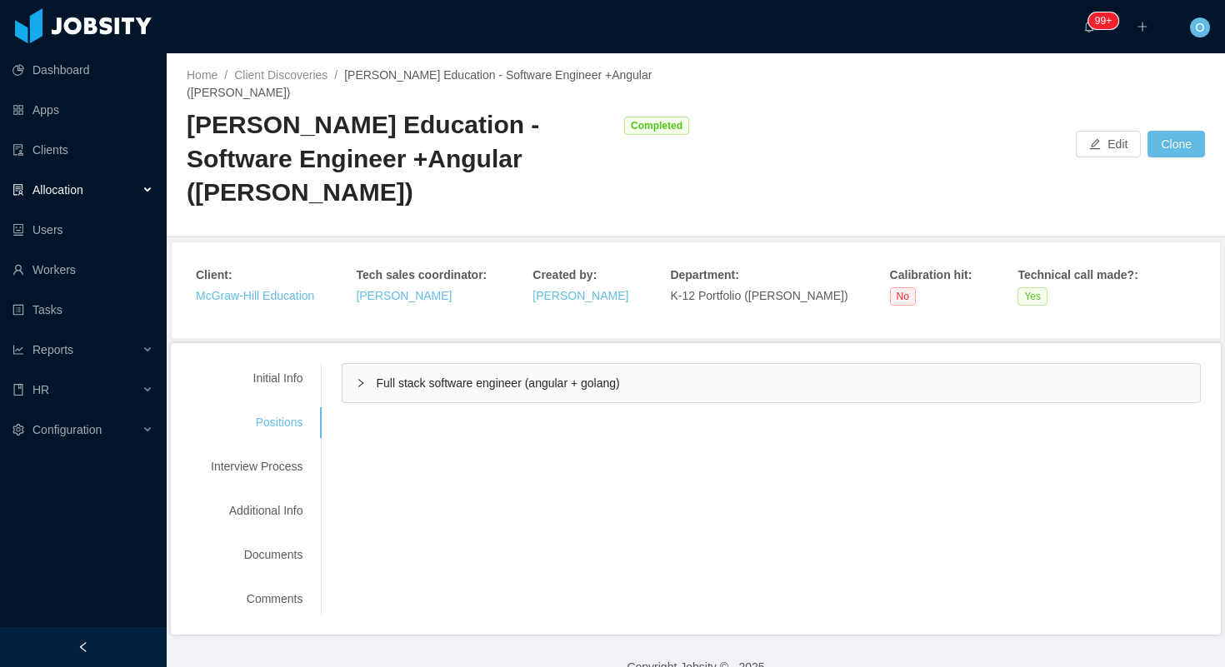
click at [359, 364] on div "Full stack software engineer (angular + golang)" at bounding box center [770, 383] width 857 height 38
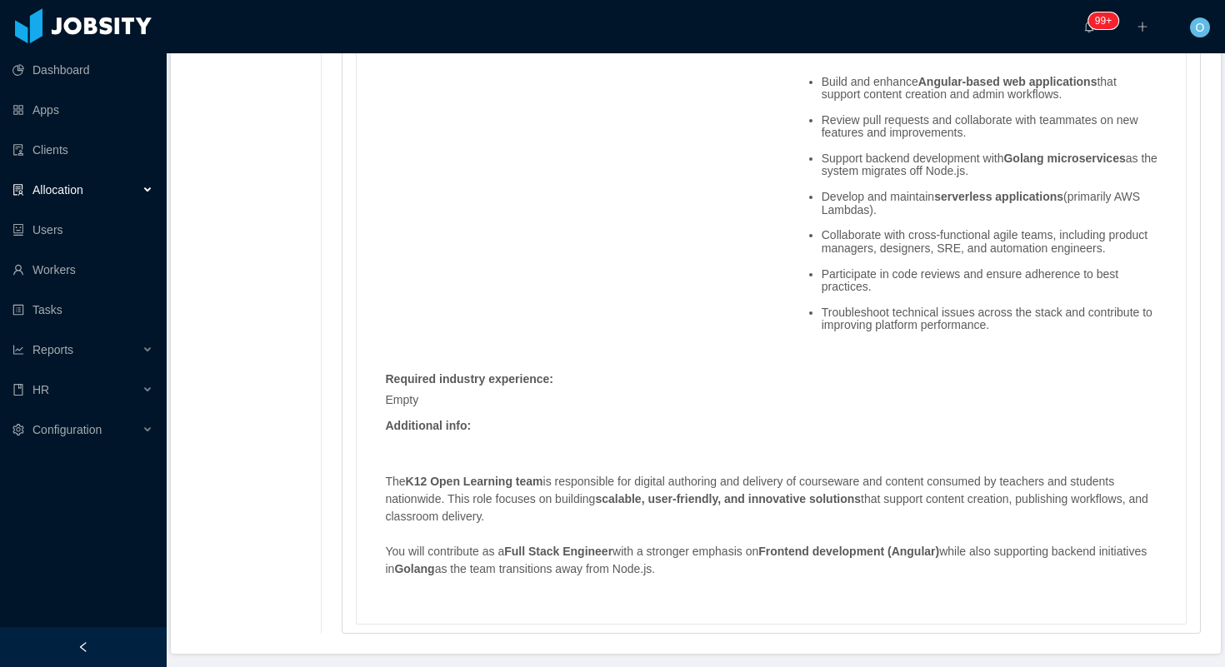
scroll to position [1529, 0]
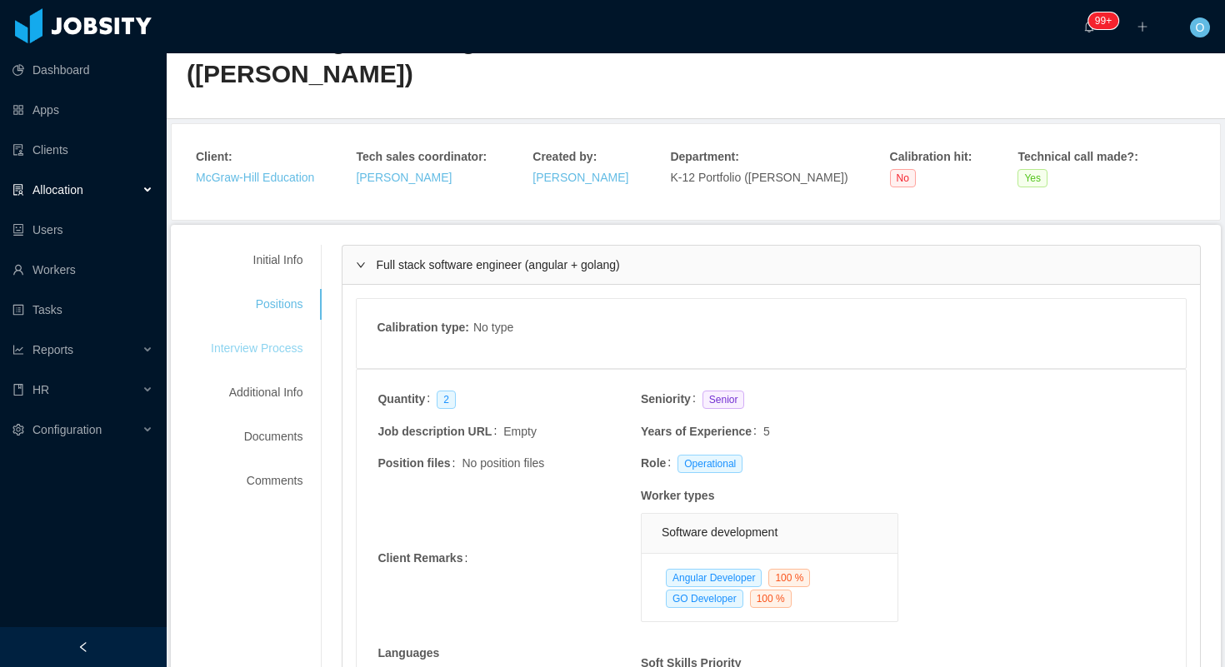
click at [249, 333] on div "Interview Process" at bounding box center [257, 348] width 132 height 31
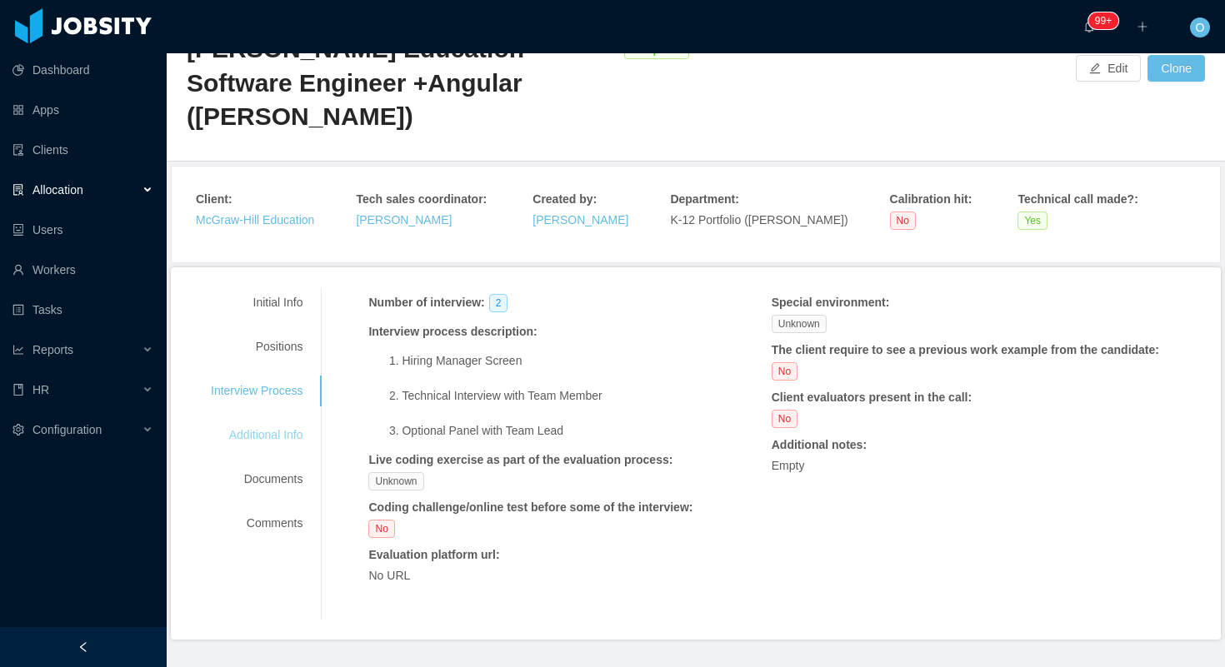
click at [267, 420] on div "Additional Info" at bounding box center [257, 435] width 132 height 31
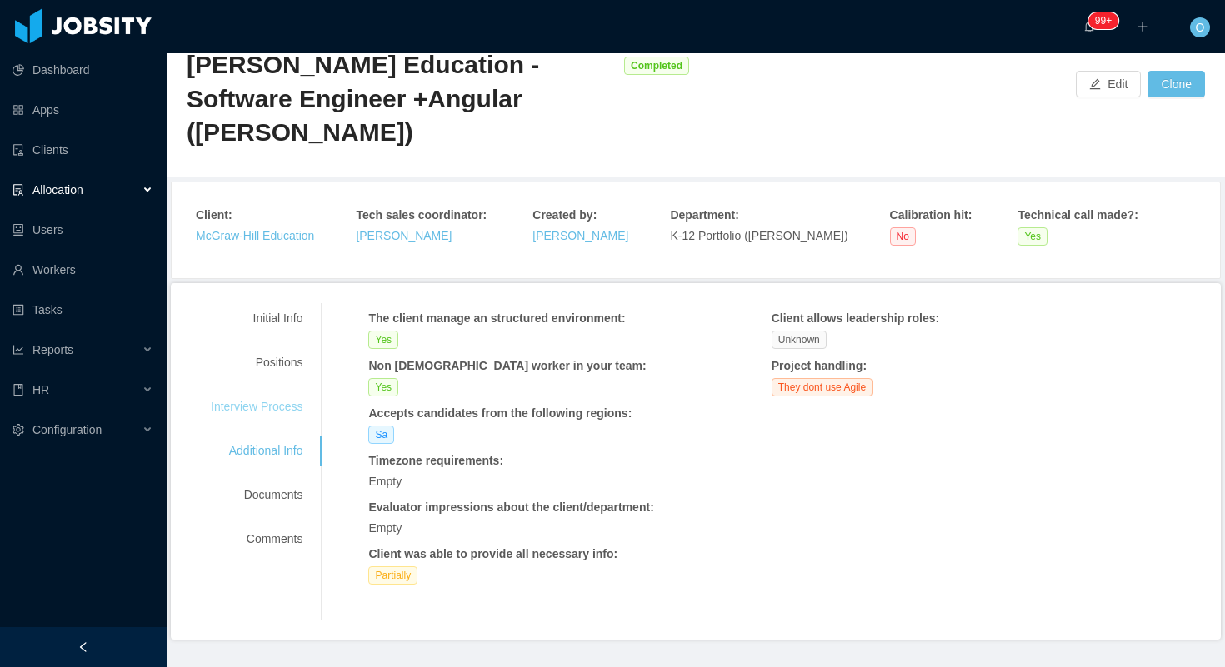
click at [292, 392] on div "Interview Process" at bounding box center [257, 407] width 132 height 31
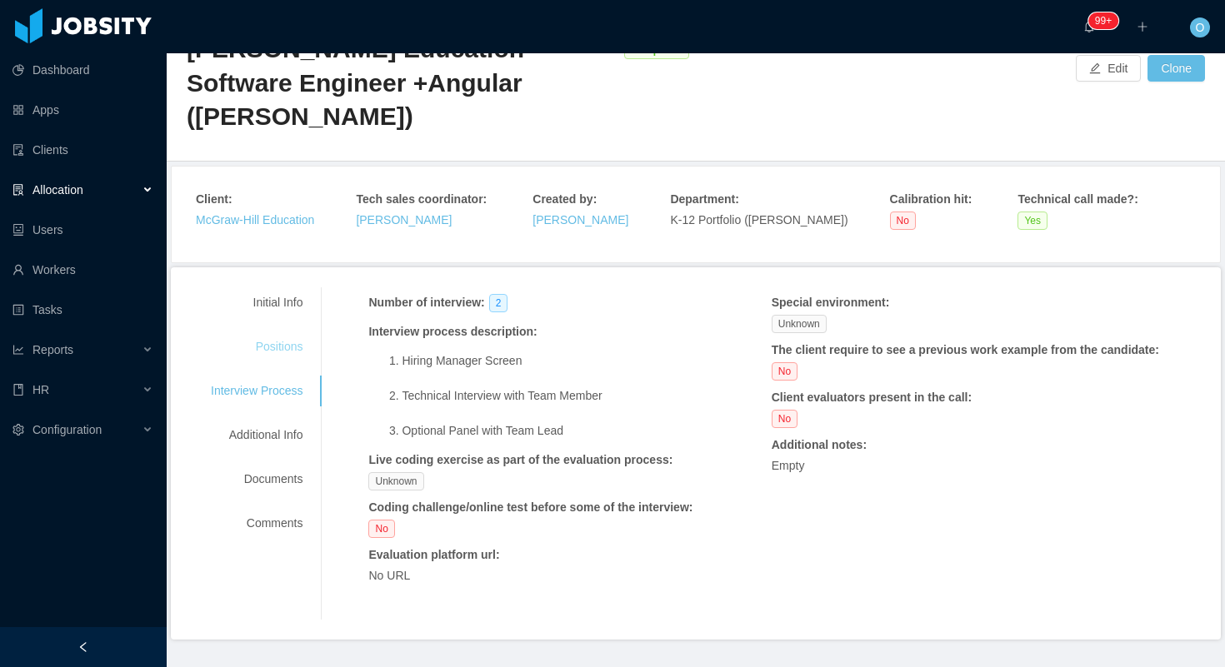
click at [285, 332] on div "Positions" at bounding box center [257, 347] width 132 height 31
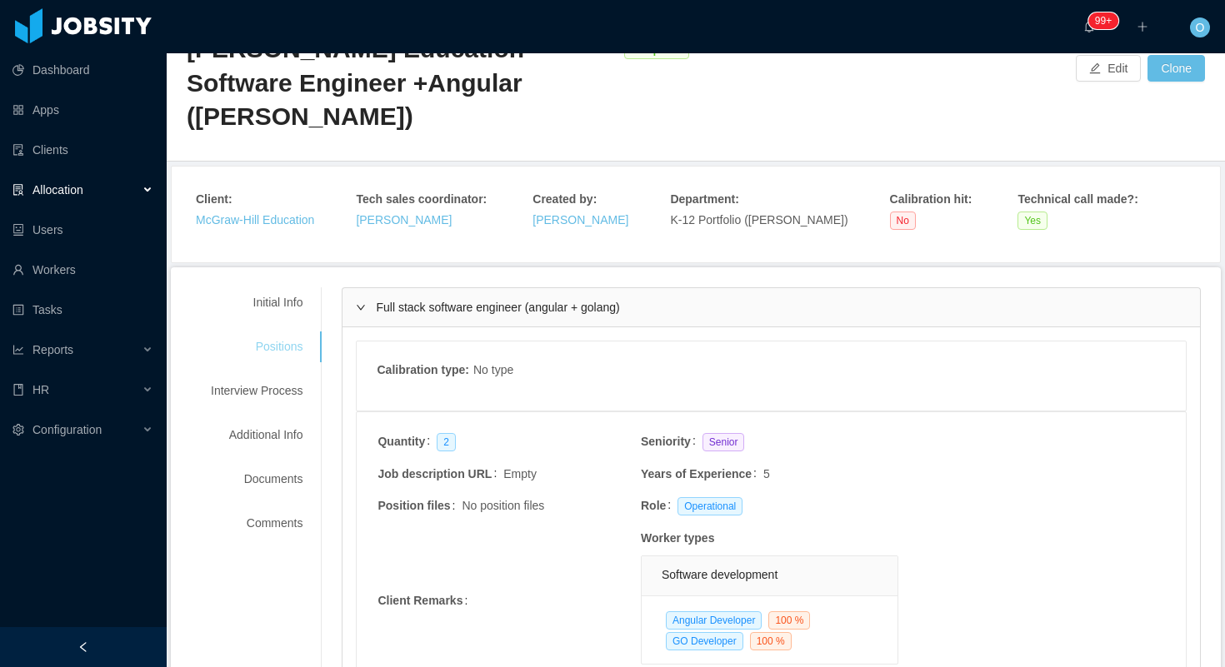
scroll to position [118, 0]
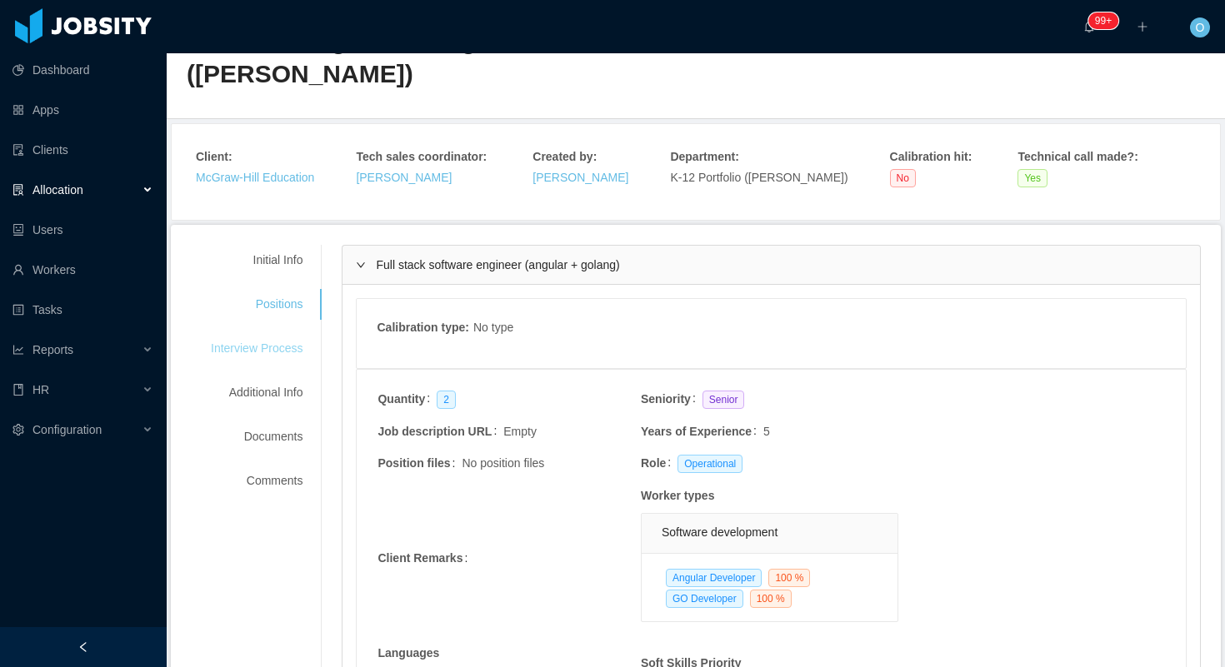
click at [287, 333] on div "Interview Process" at bounding box center [257, 348] width 132 height 31
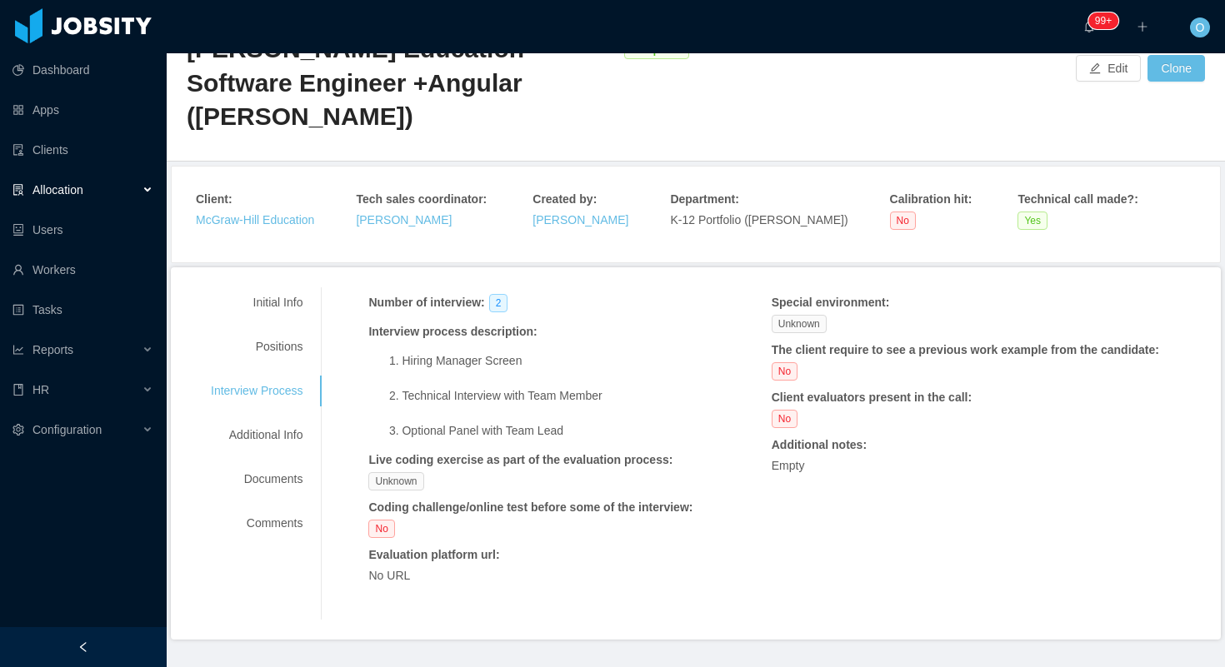
scroll to position [17, 0]
